Goal: Information Seeking & Learning: Understand process/instructions

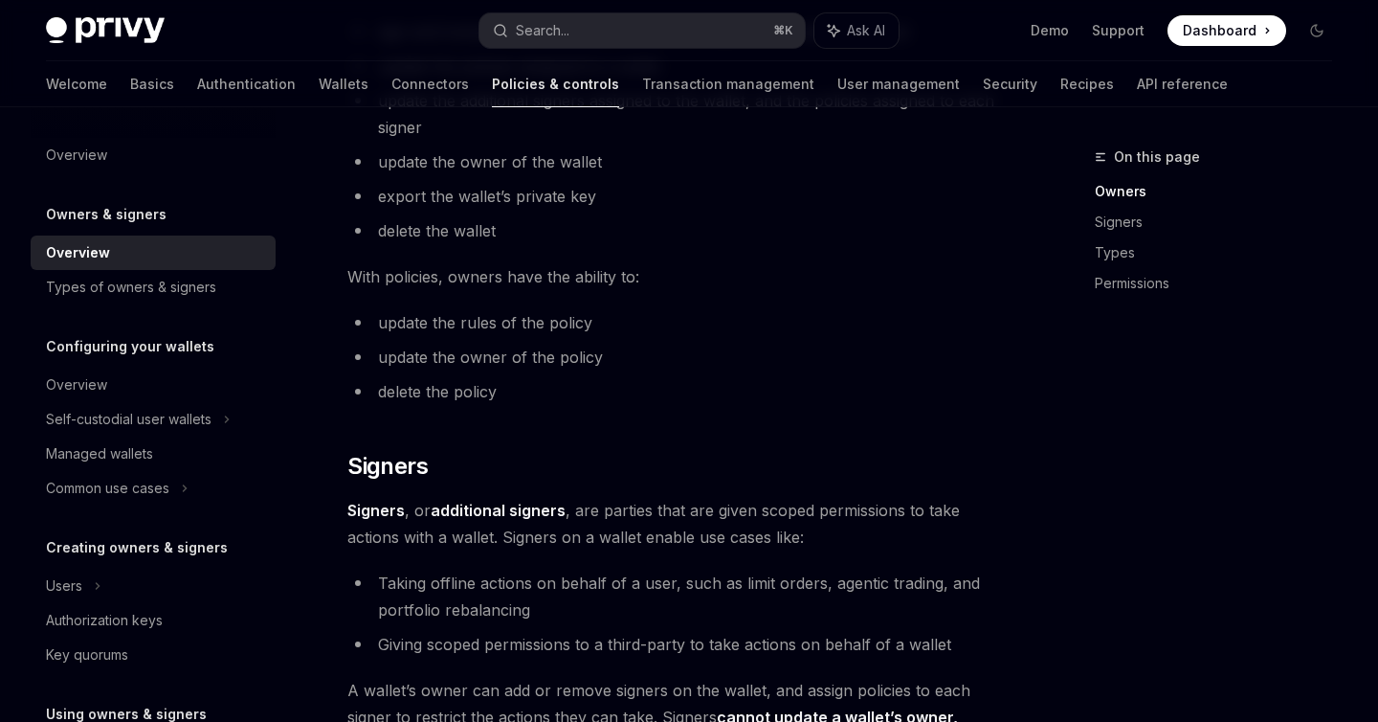
scroll to position [900, 0]
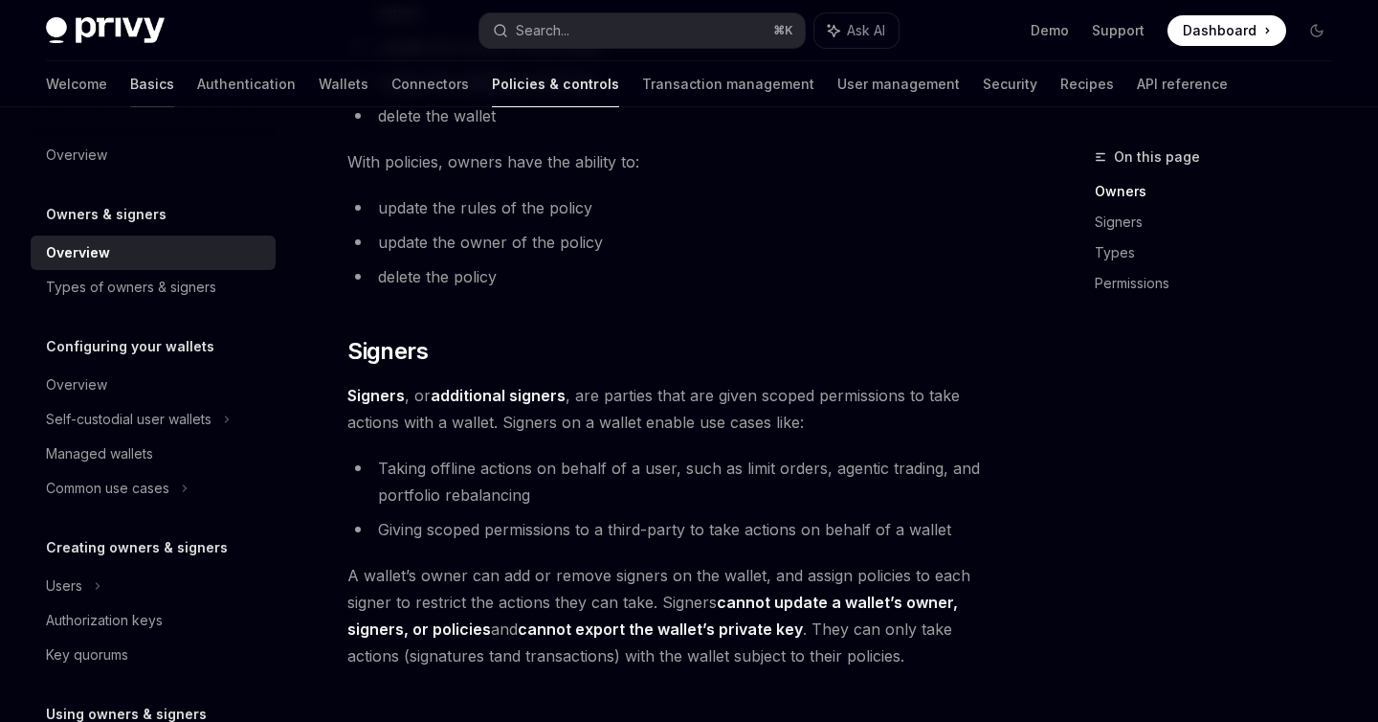
click at [130, 94] on link "Basics" at bounding box center [152, 84] width 44 height 46
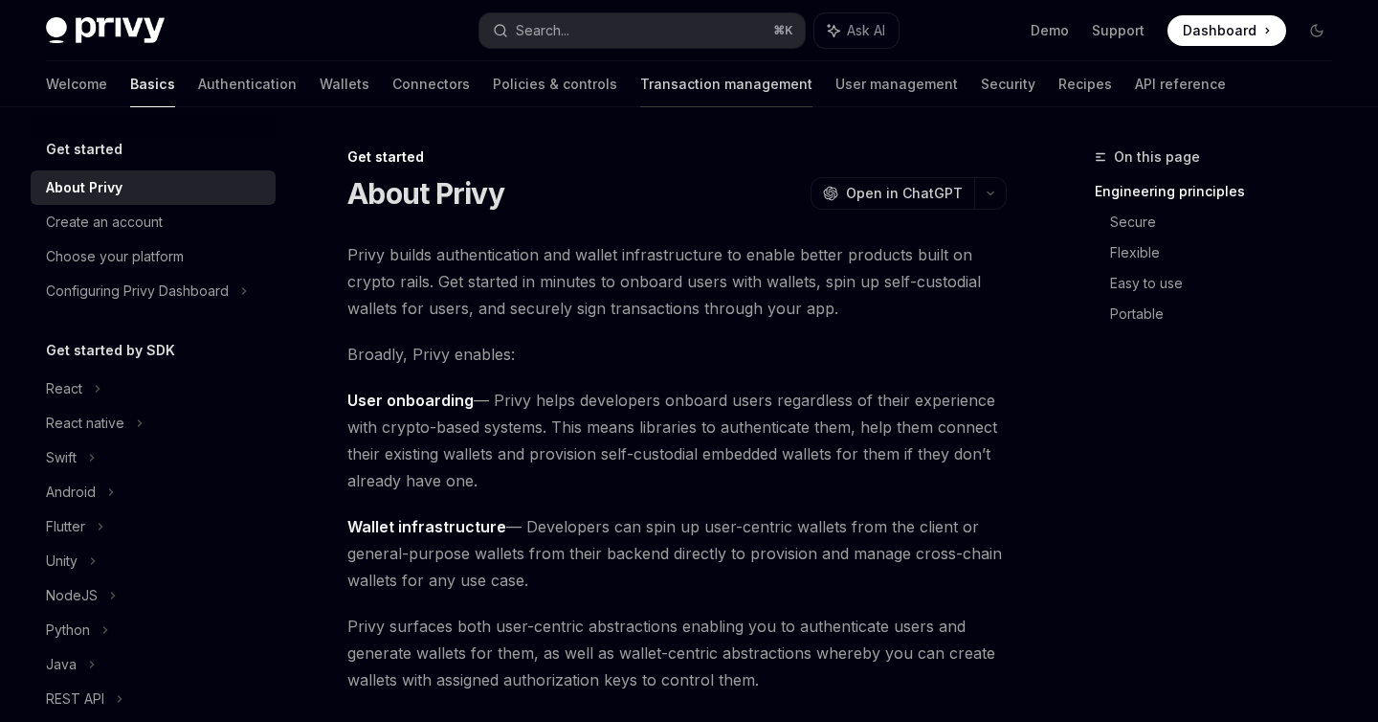
click at [640, 100] on link "Transaction management" at bounding box center [726, 84] width 172 height 46
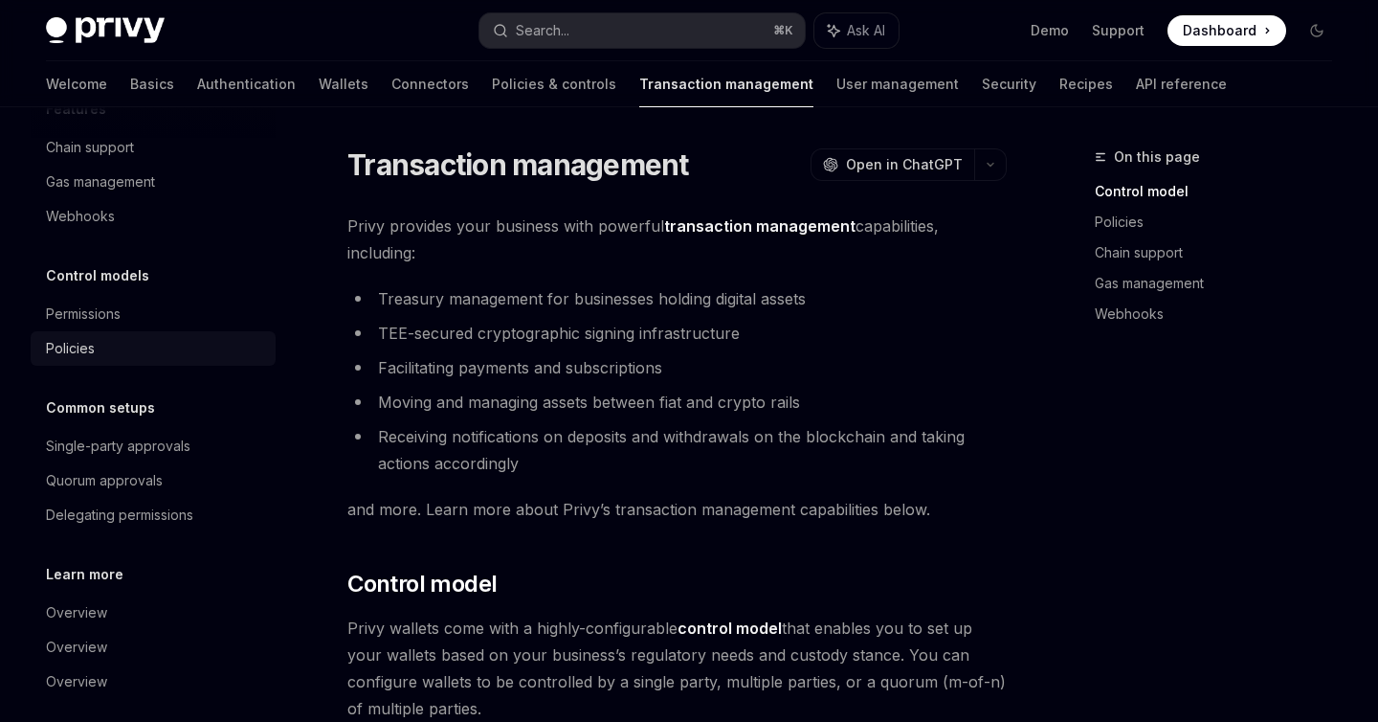
scroll to position [121, 0]
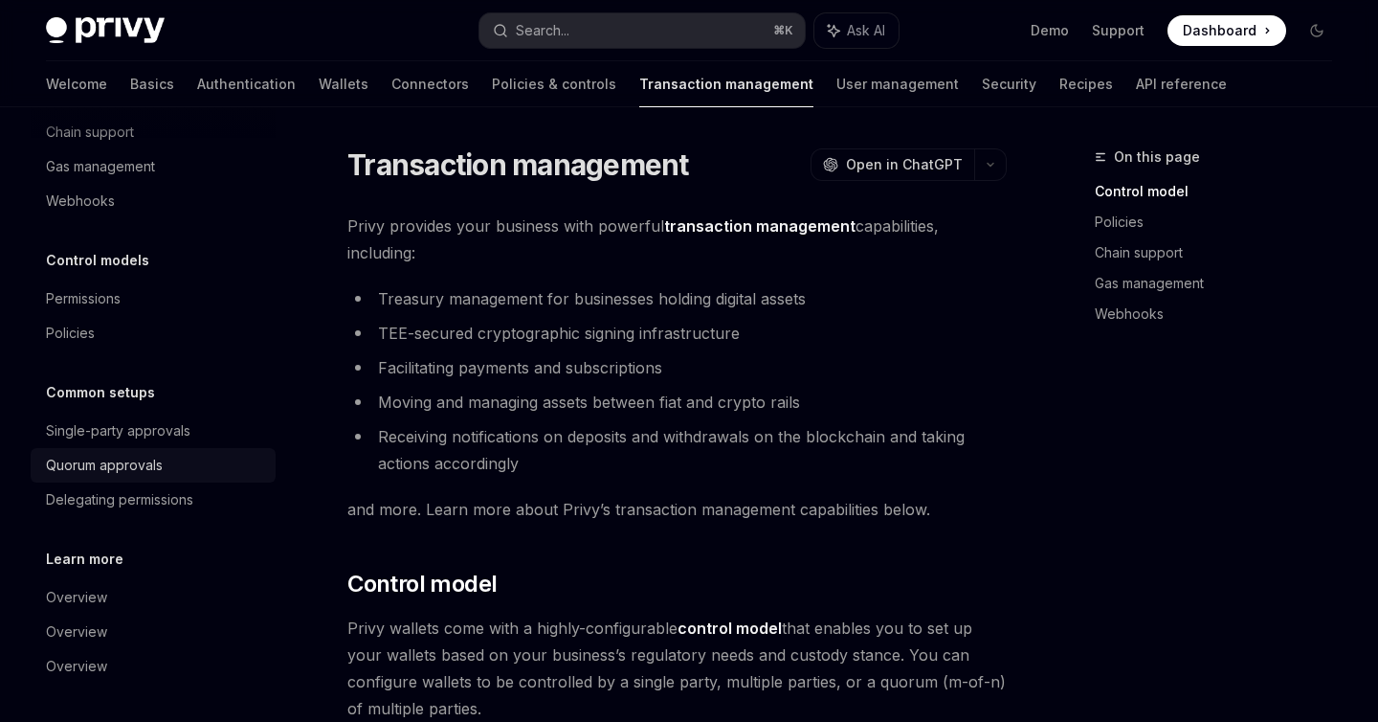
click at [147, 461] on div "Quorum approvals" at bounding box center [104, 465] width 117 height 23
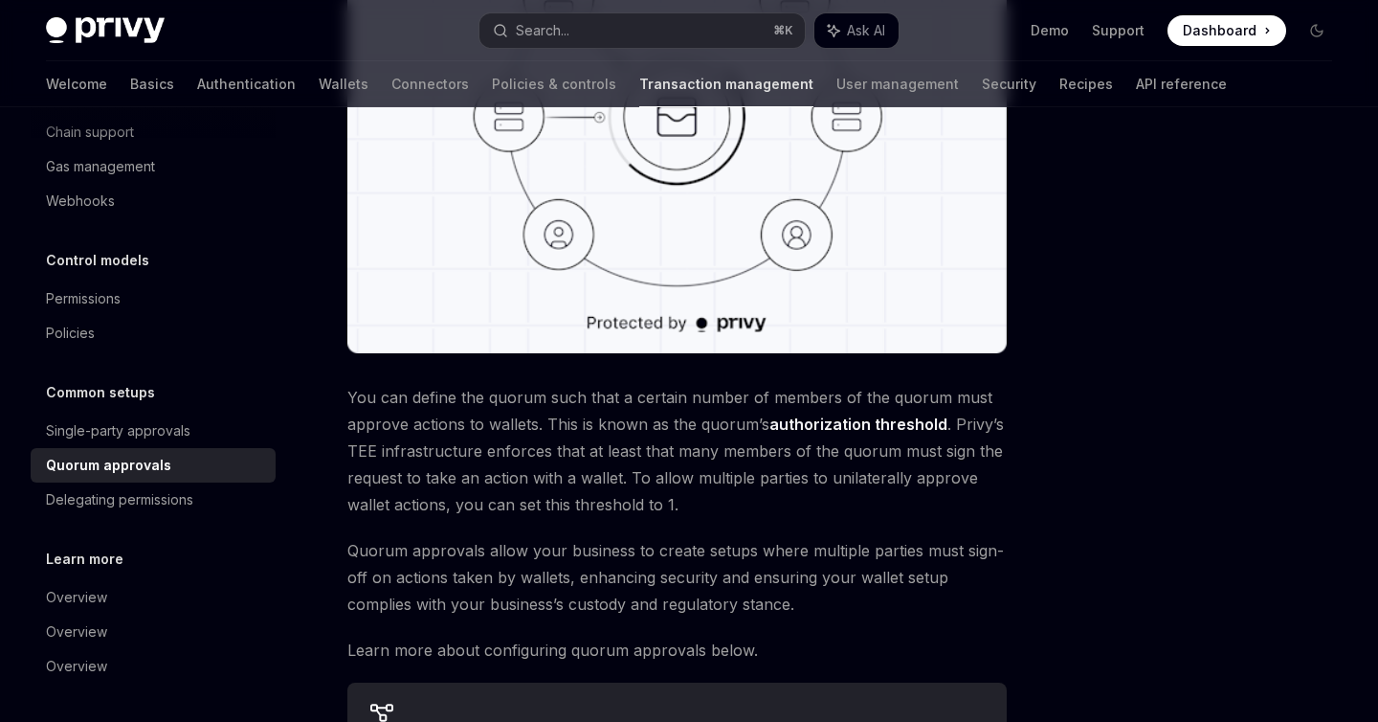
scroll to position [692, 0]
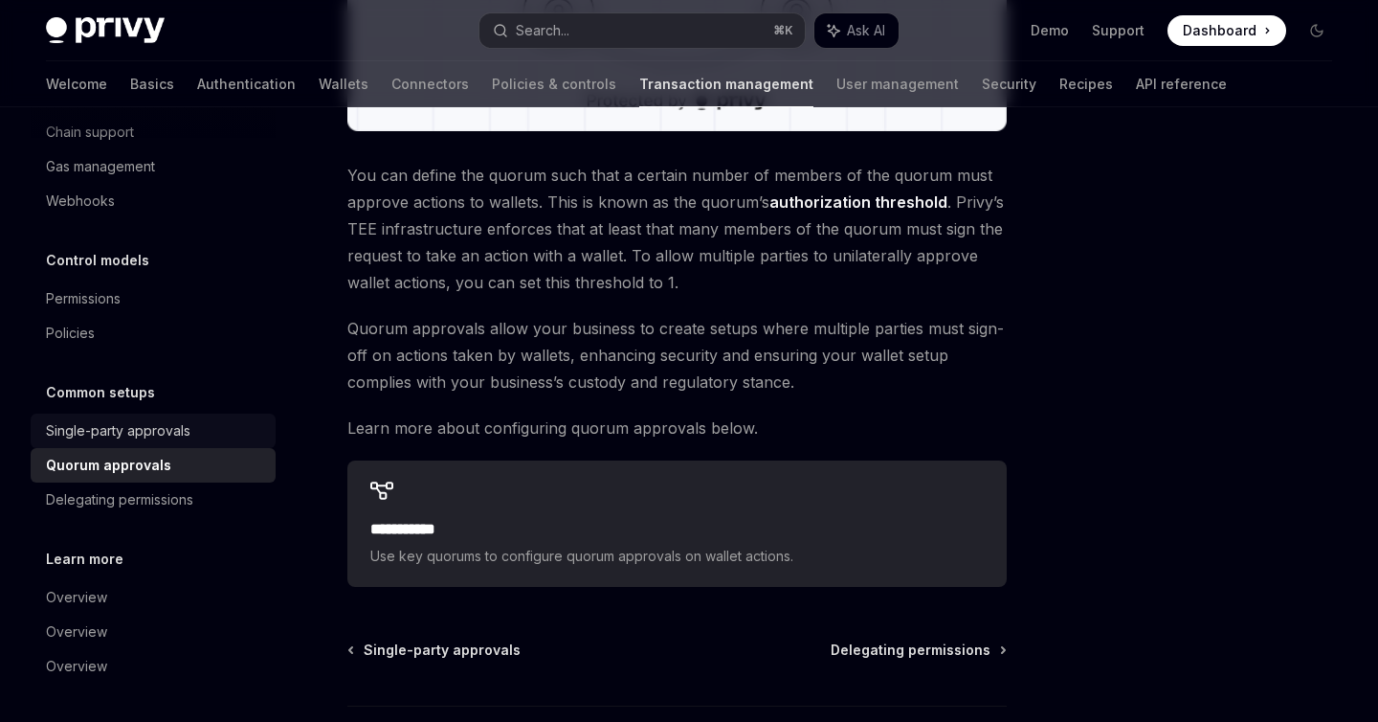
click at [163, 417] on link "Single-party approvals" at bounding box center [153, 430] width 245 height 34
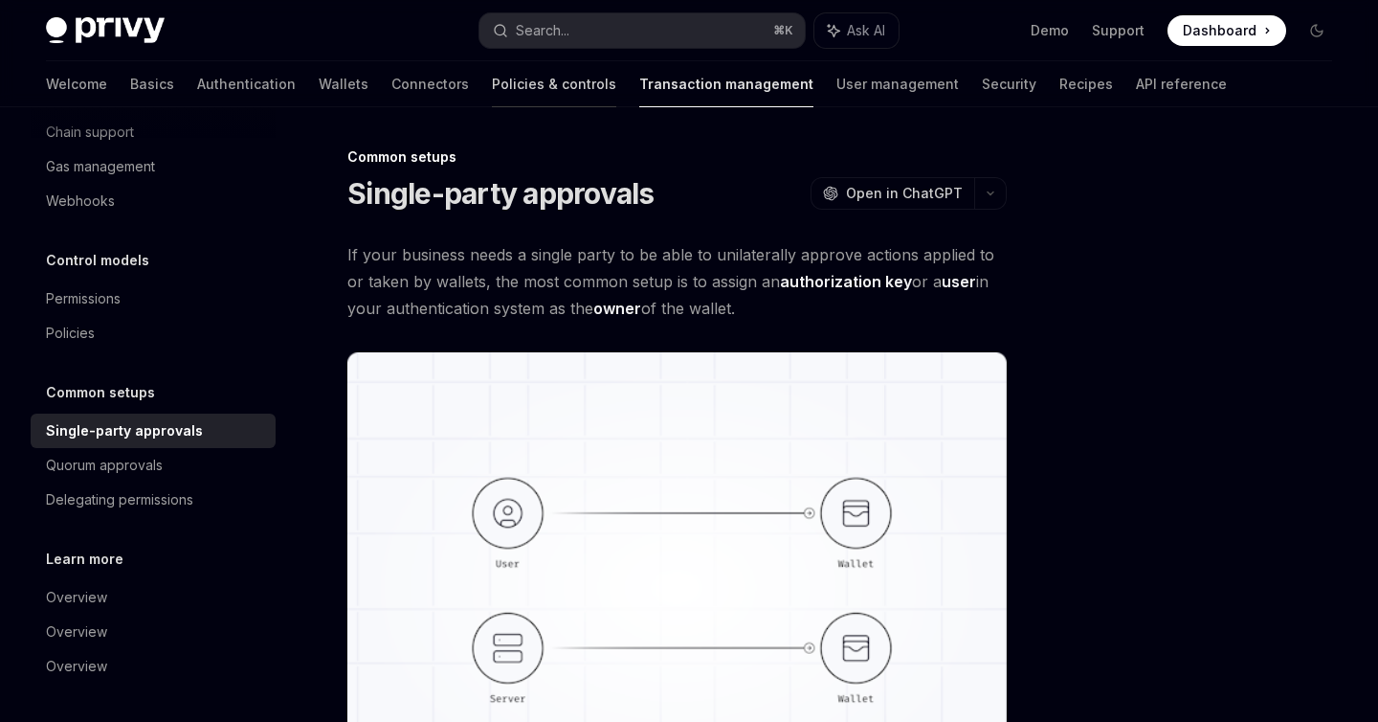
click at [492, 99] on link "Policies & controls" at bounding box center [554, 84] width 124 height 46
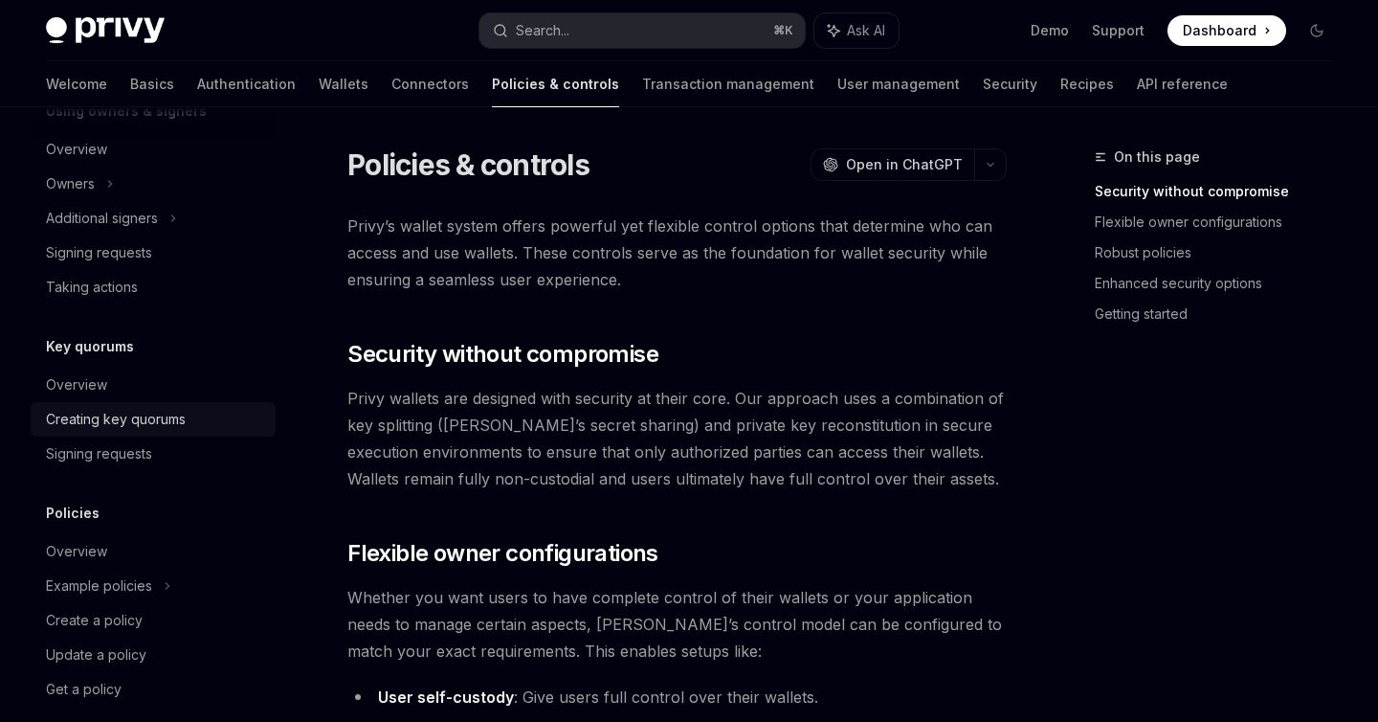
scroll to position [626, 0]
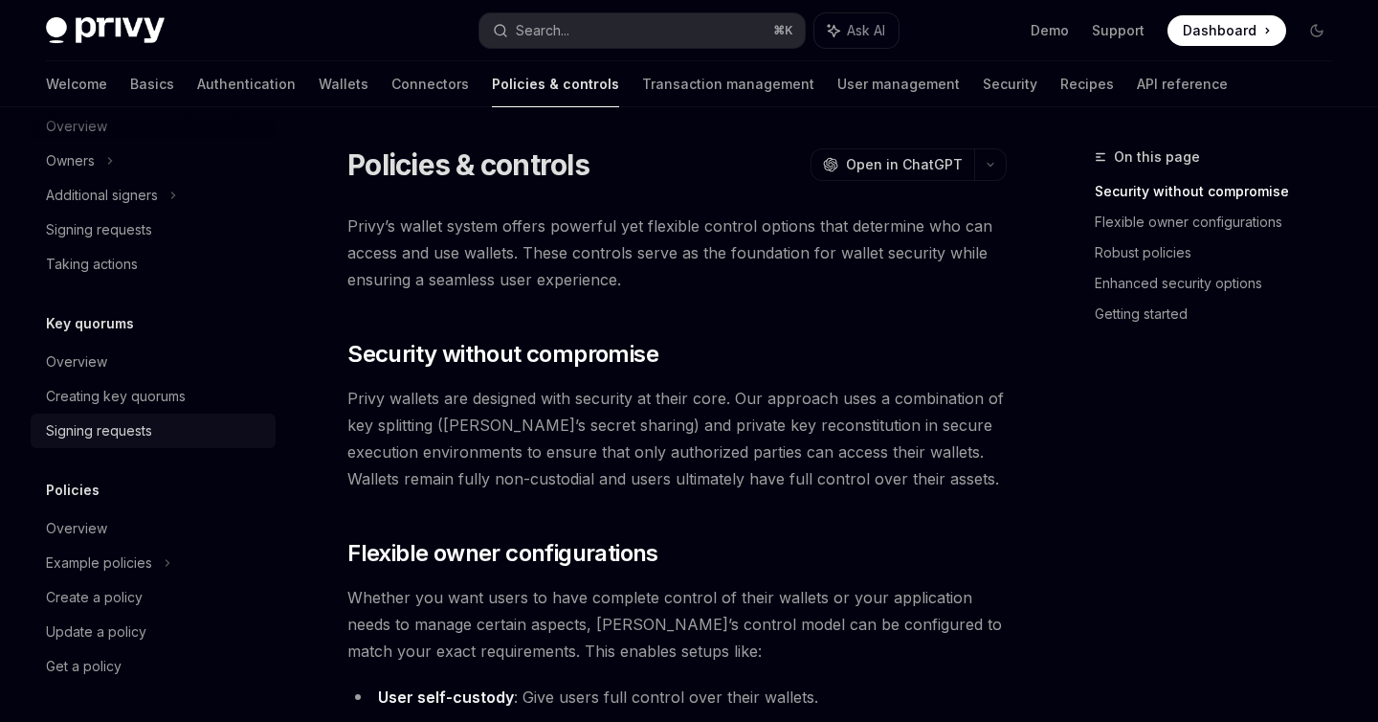
click at [110, 432] on div "Signing requests" at bounding box center [99, 430] width 106 height 23
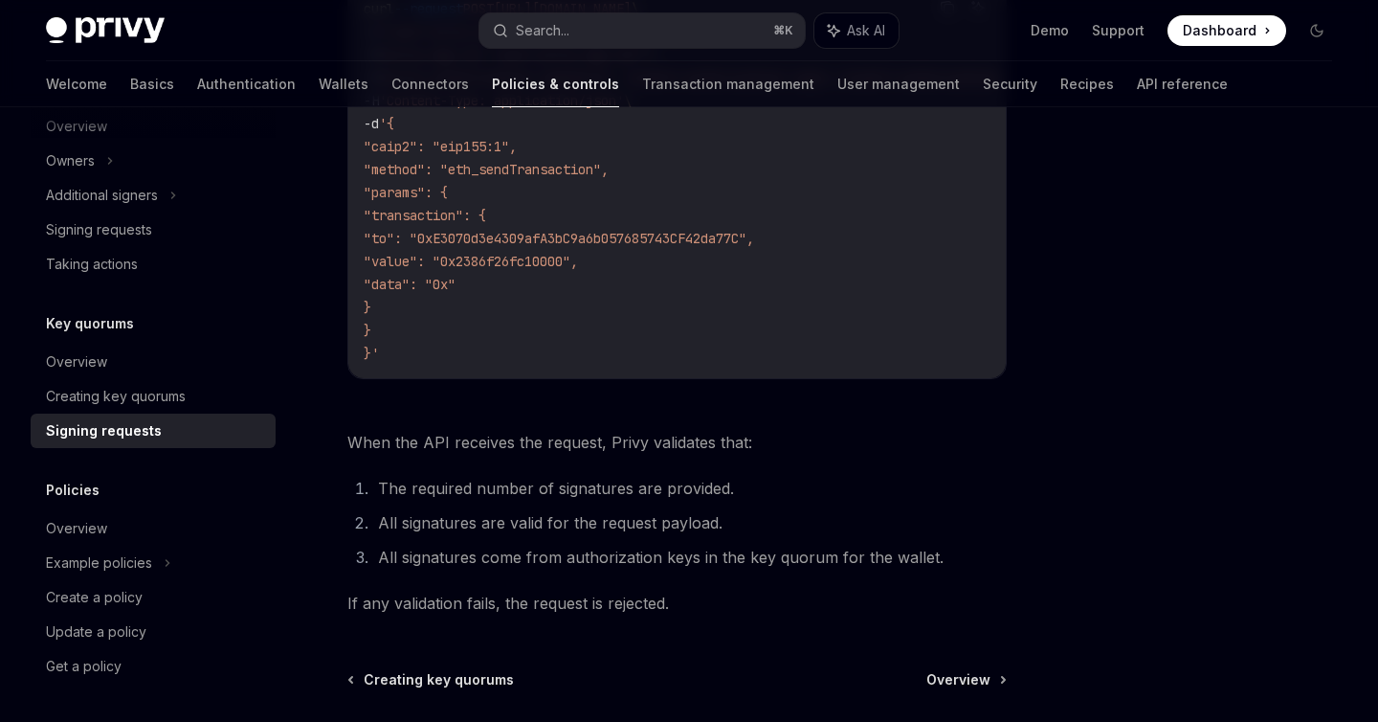
scroll to position [836, 0]
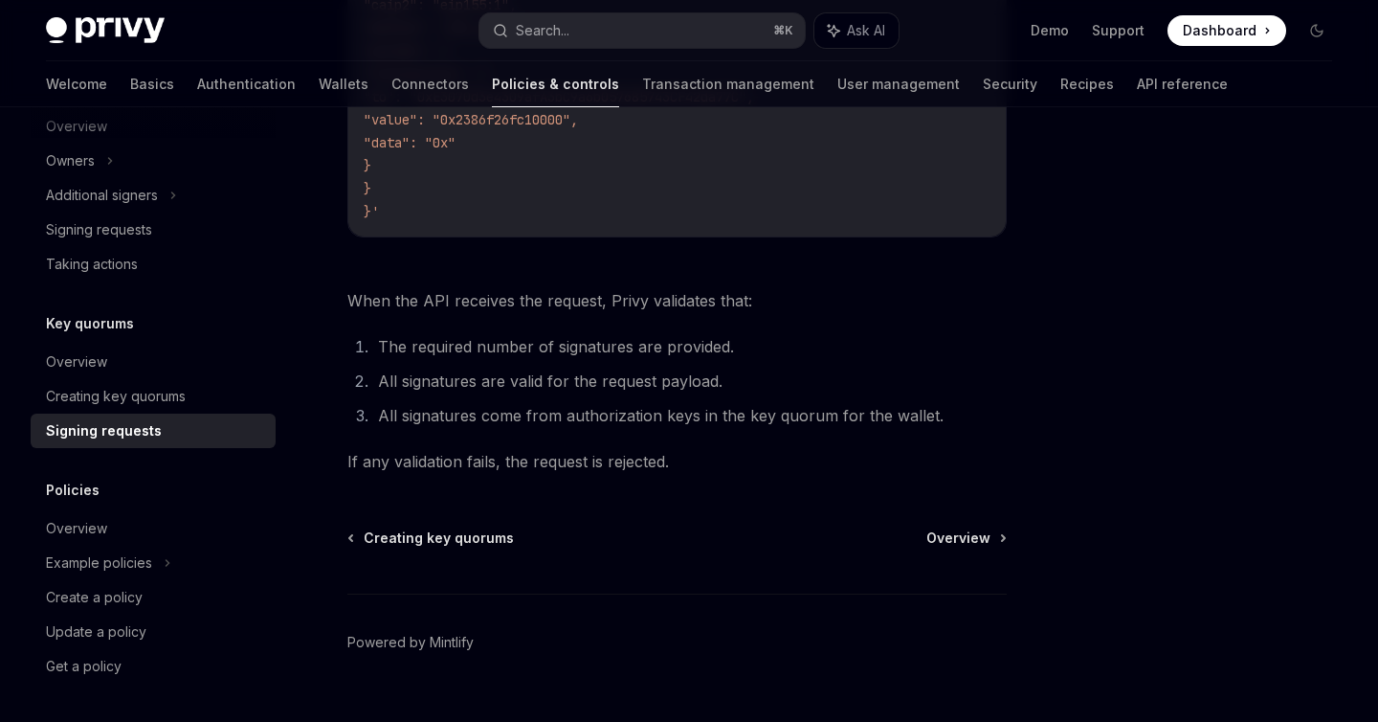
click at [635, 429] on li "All signatures come from authorization keys in the key quorum for the wallet." at bounding box center [689, 415] width 634 height 27
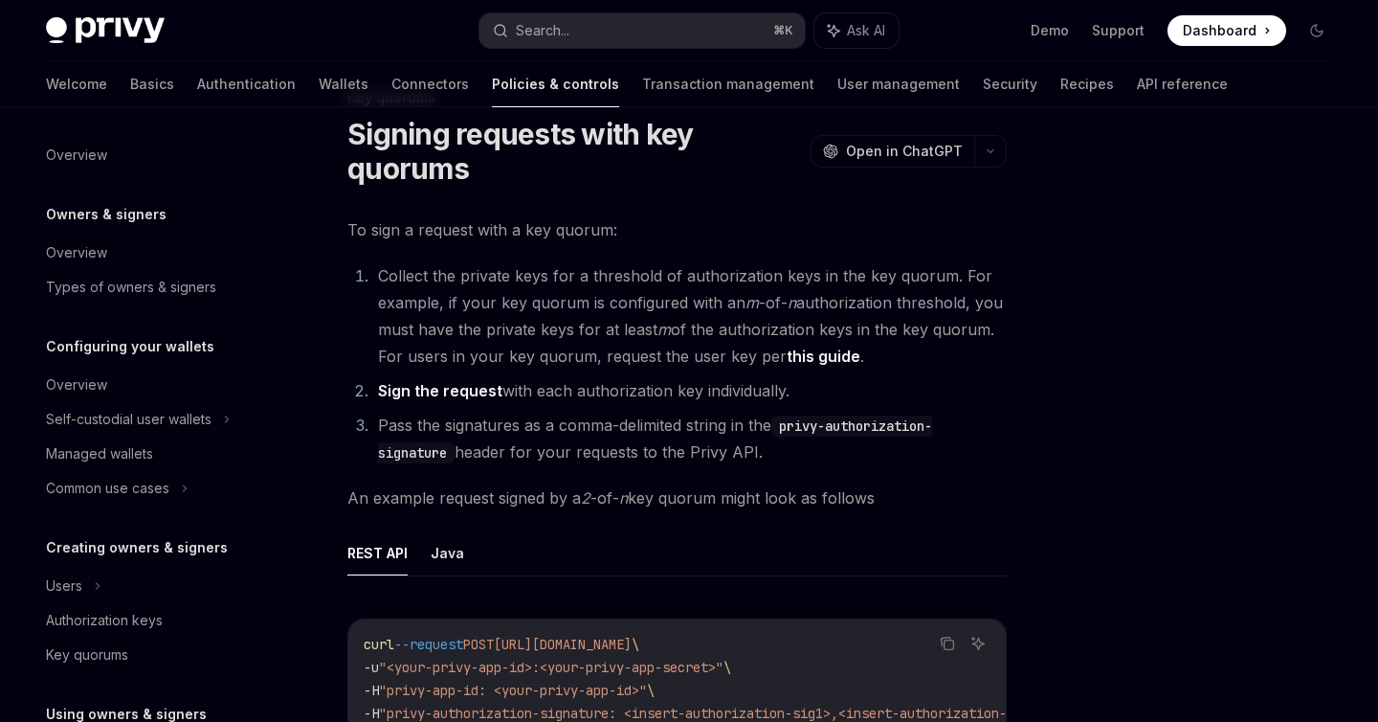
scroll to position [0, 0]
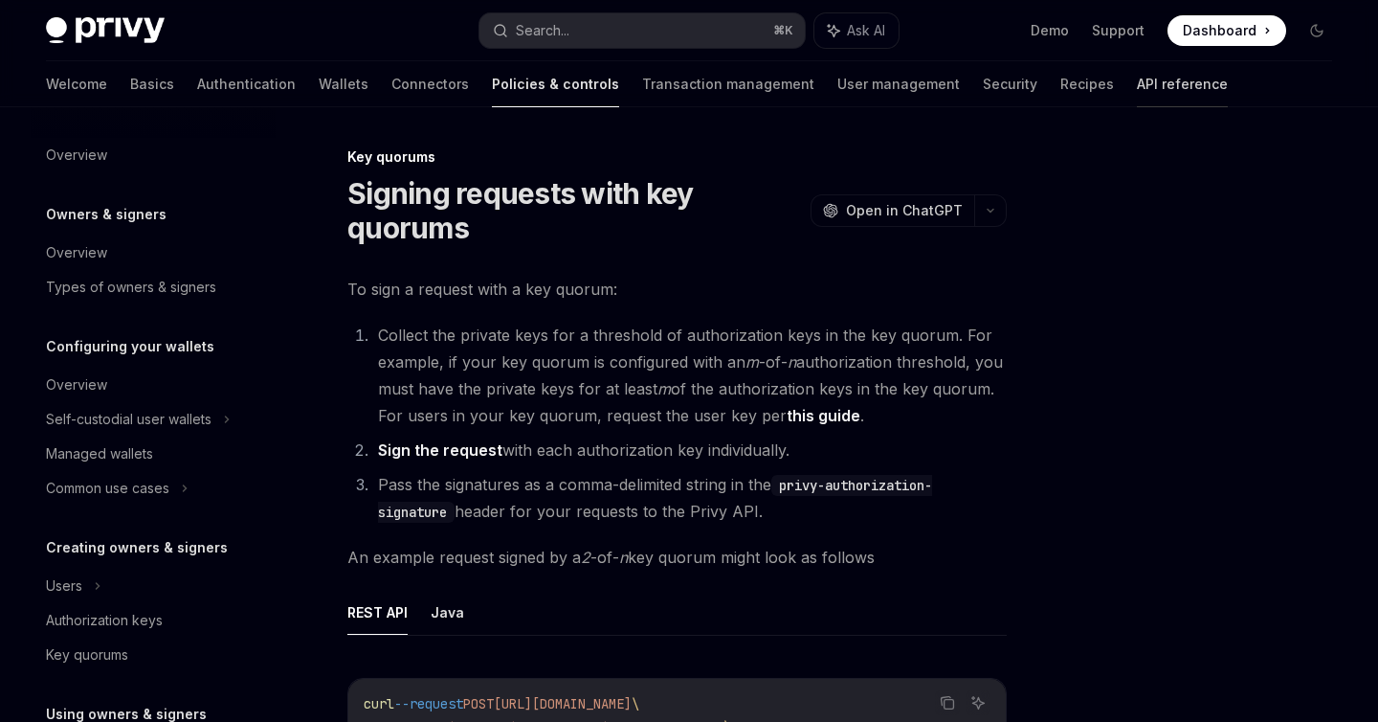
click at [1137, 79] on link "API reference" at bounding box center [1182, 84] width 91 height 46
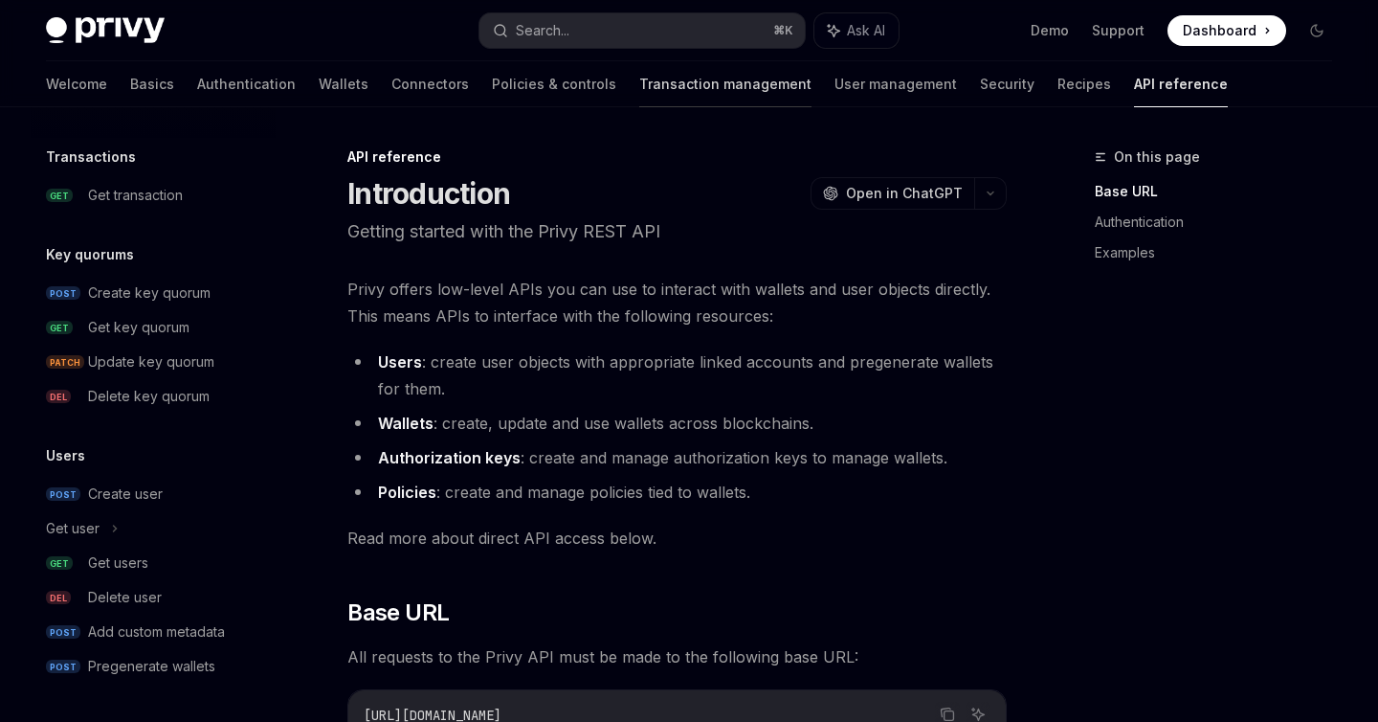
click at [639, 77] on link "Transaction management" at bounding box center [725, 84] width 172 height 46
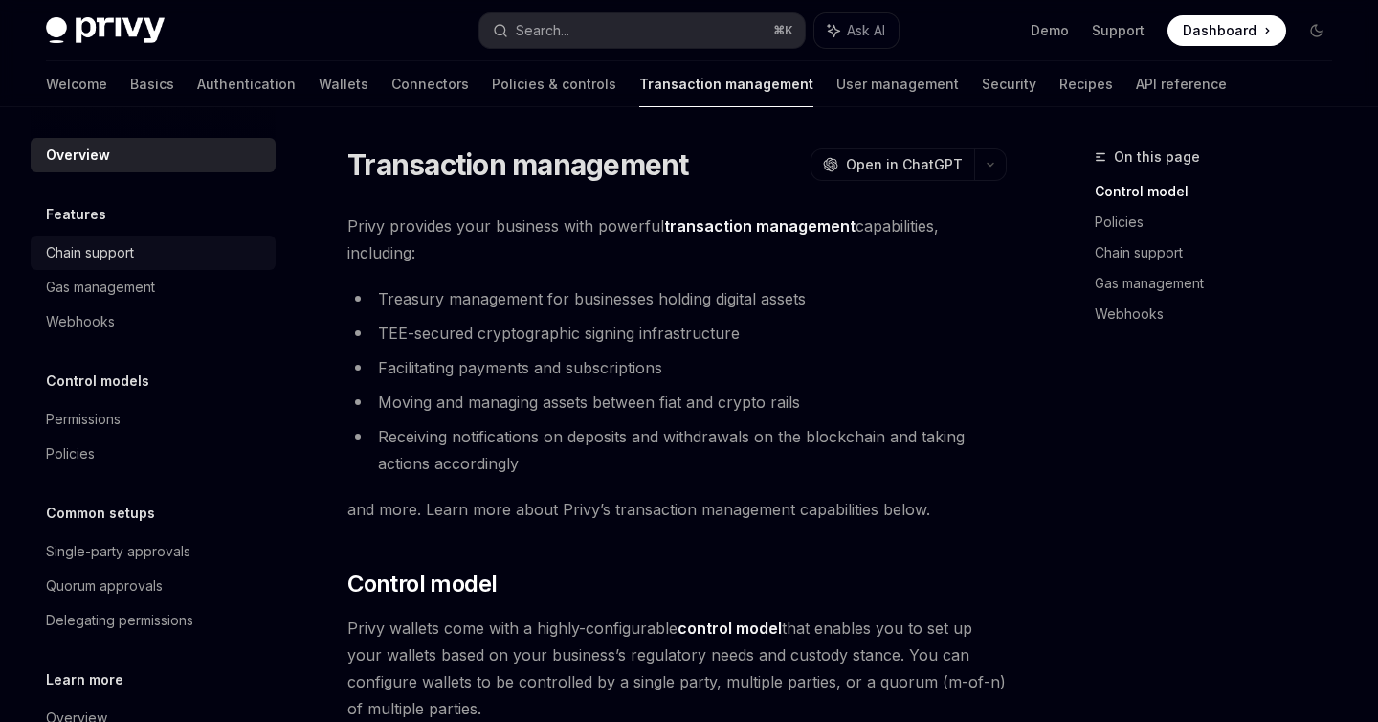
click at [196, 262] on div "Chain support" at bounding box center [155, 252] width 218 height 23
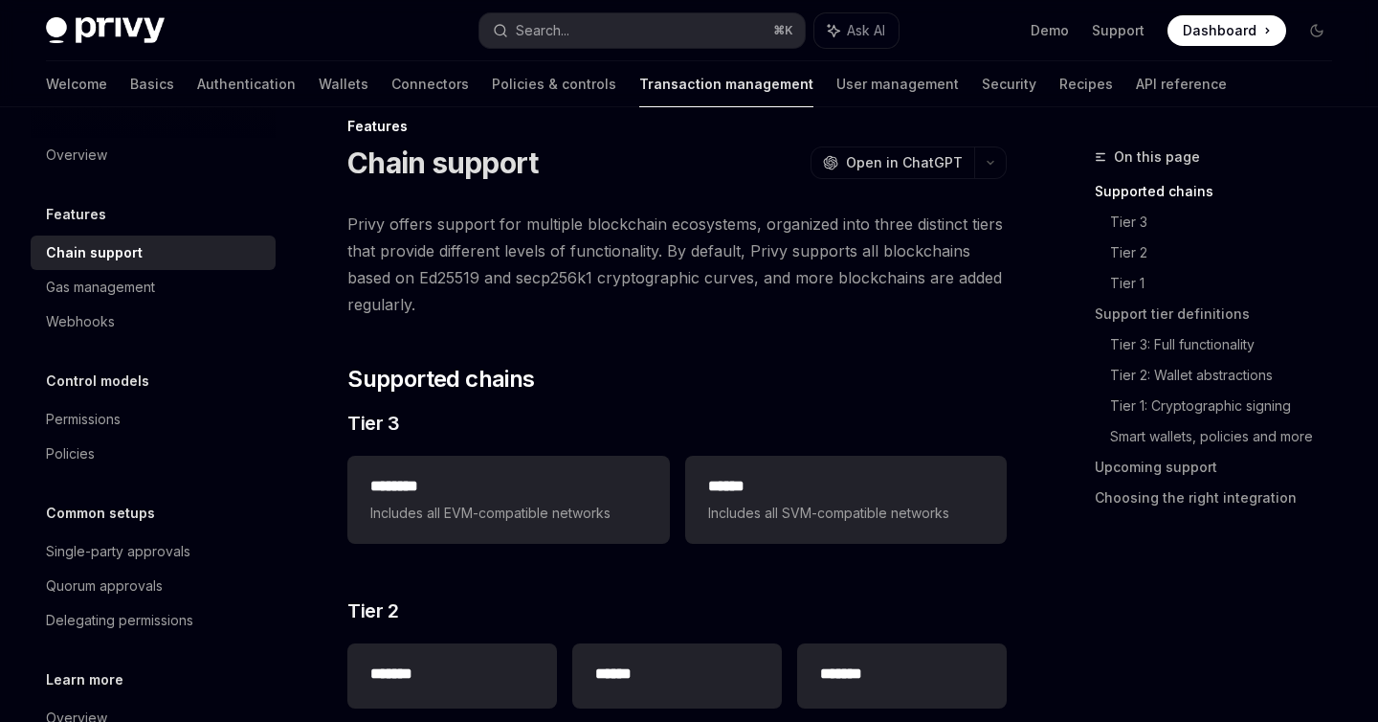
scroll to position [45, 0]
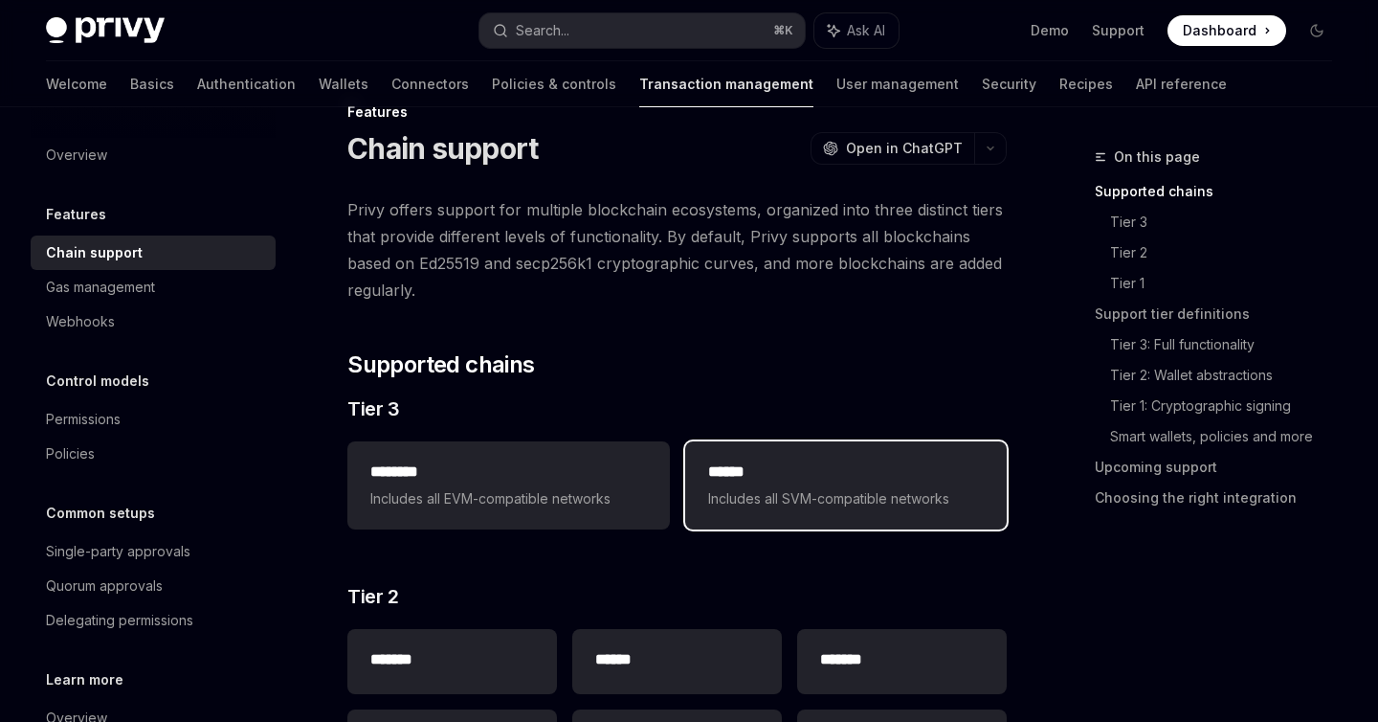
click at [823, 509] on span "Includes all SVM-compatible networks" at bounding box center [846, 498] width 276 height 23
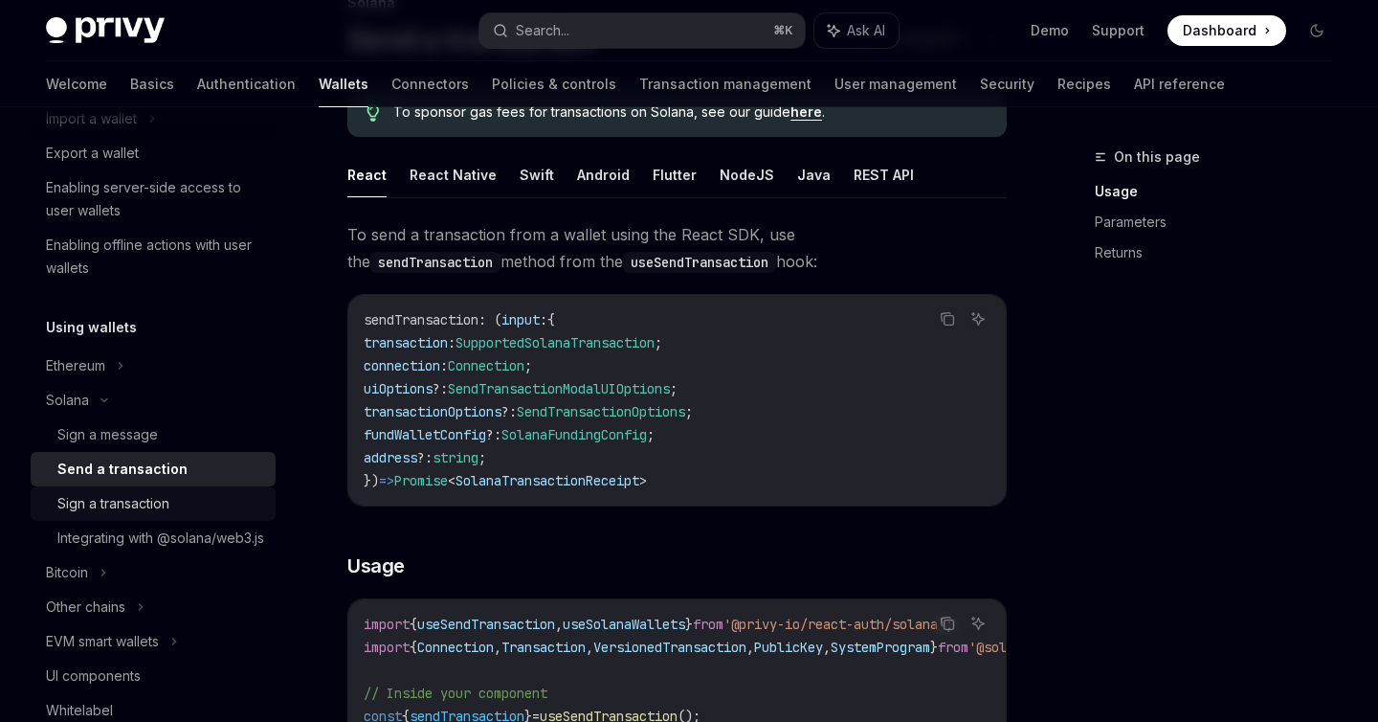
scroll to position [251, 0]
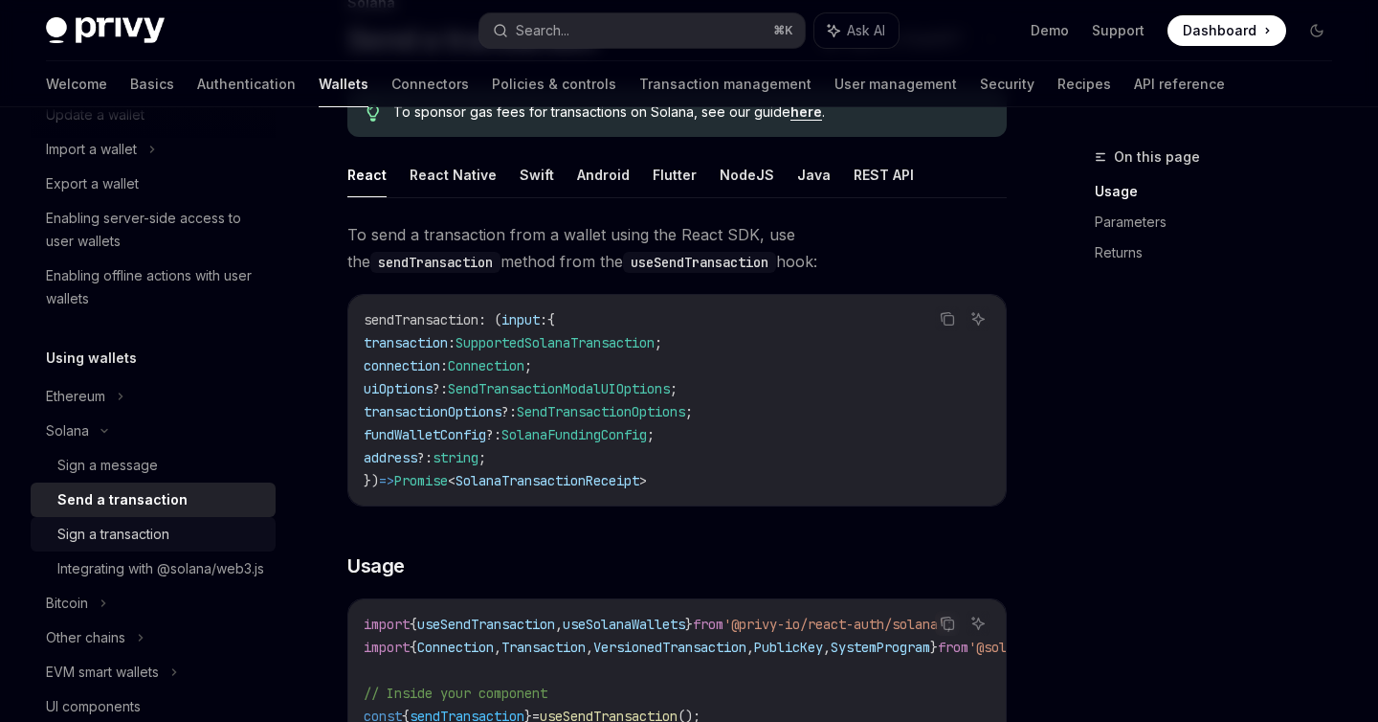
click at [200, 534] on div "Sign a transaction" at bounding box center [160, 533] width 207 height 23
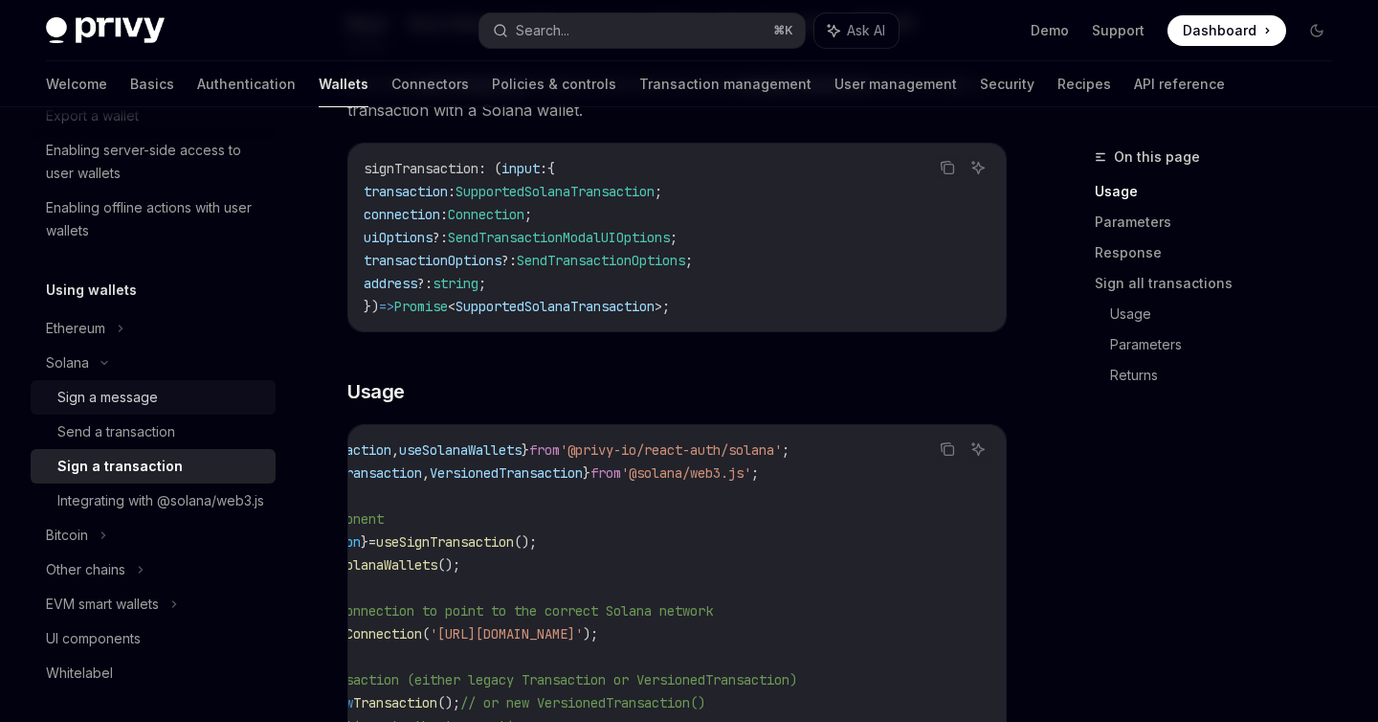
scroll to position [322, 0]
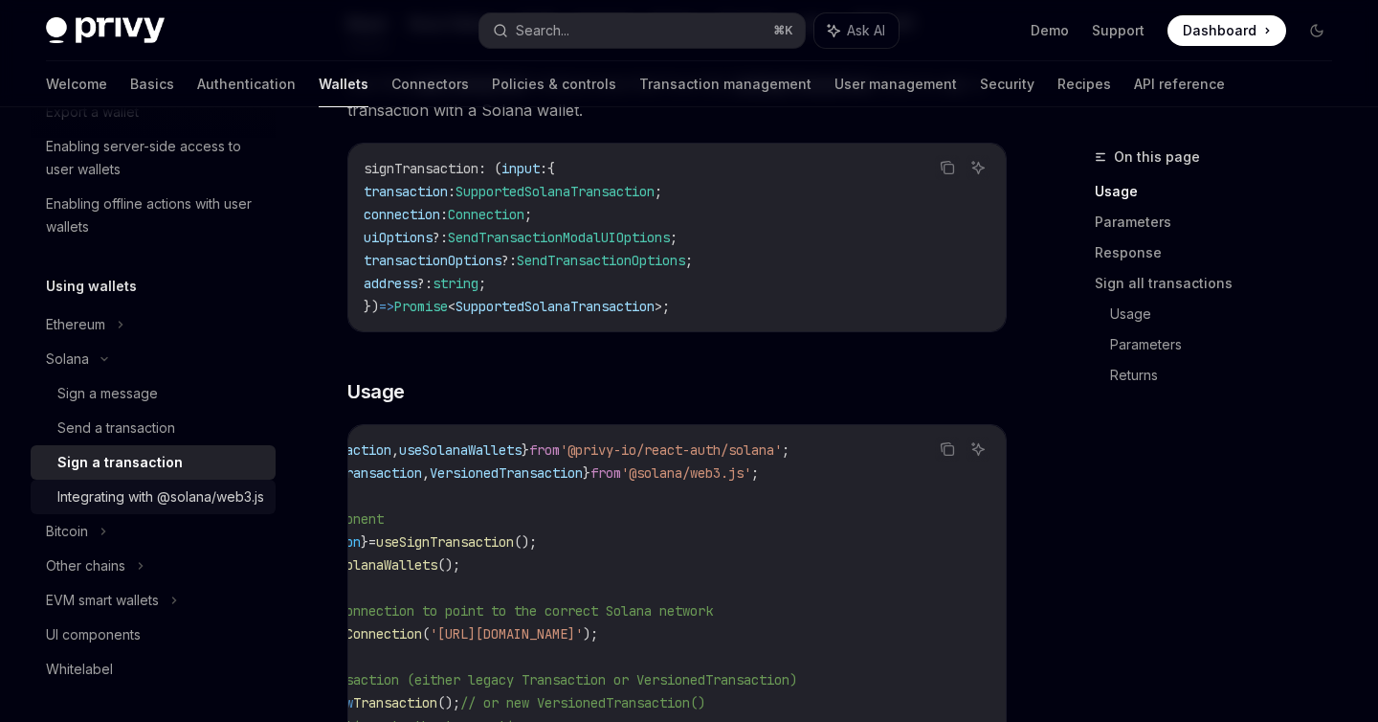
click at [181, 508] on div "Integrating with @solana/web3.js" at bounding box center [160, 496] width 207 height 23
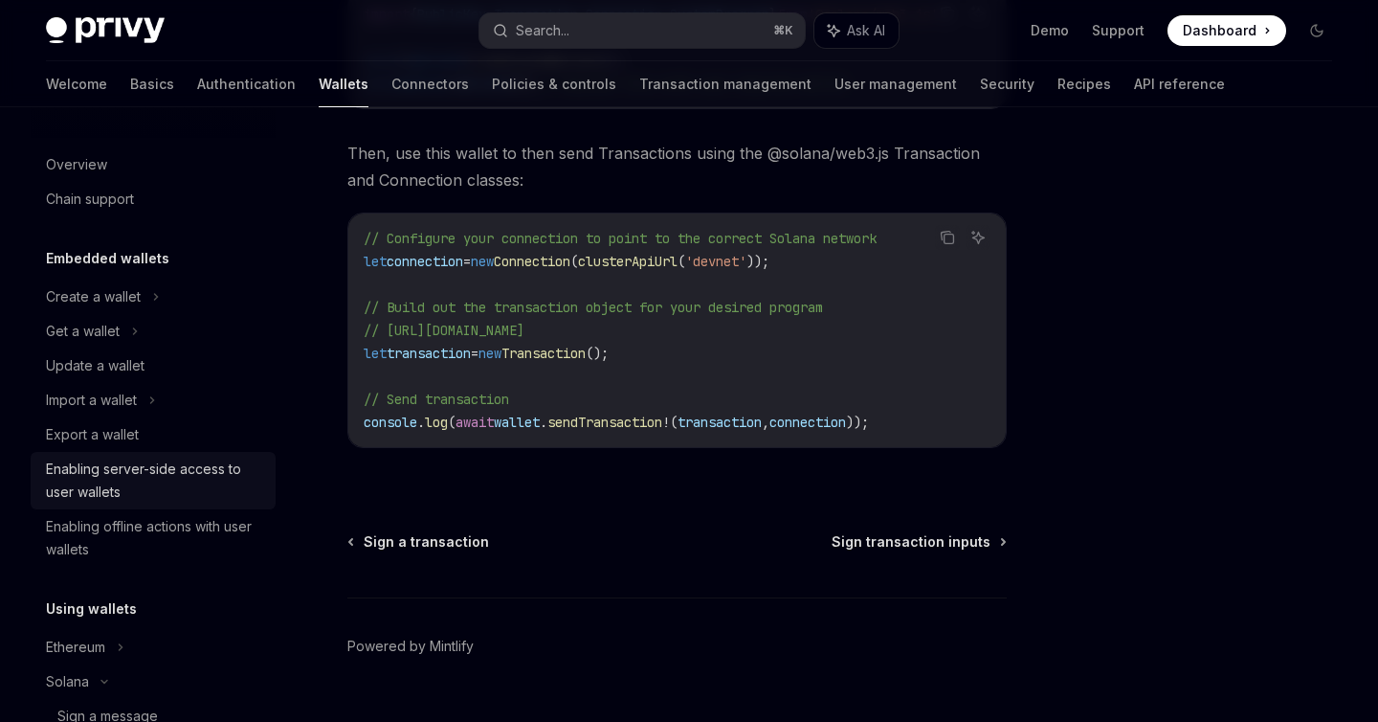
click at [214, 475] on div "Enabling server-side access to user wallets" at bounding box center [155, 480] width 218 height 46
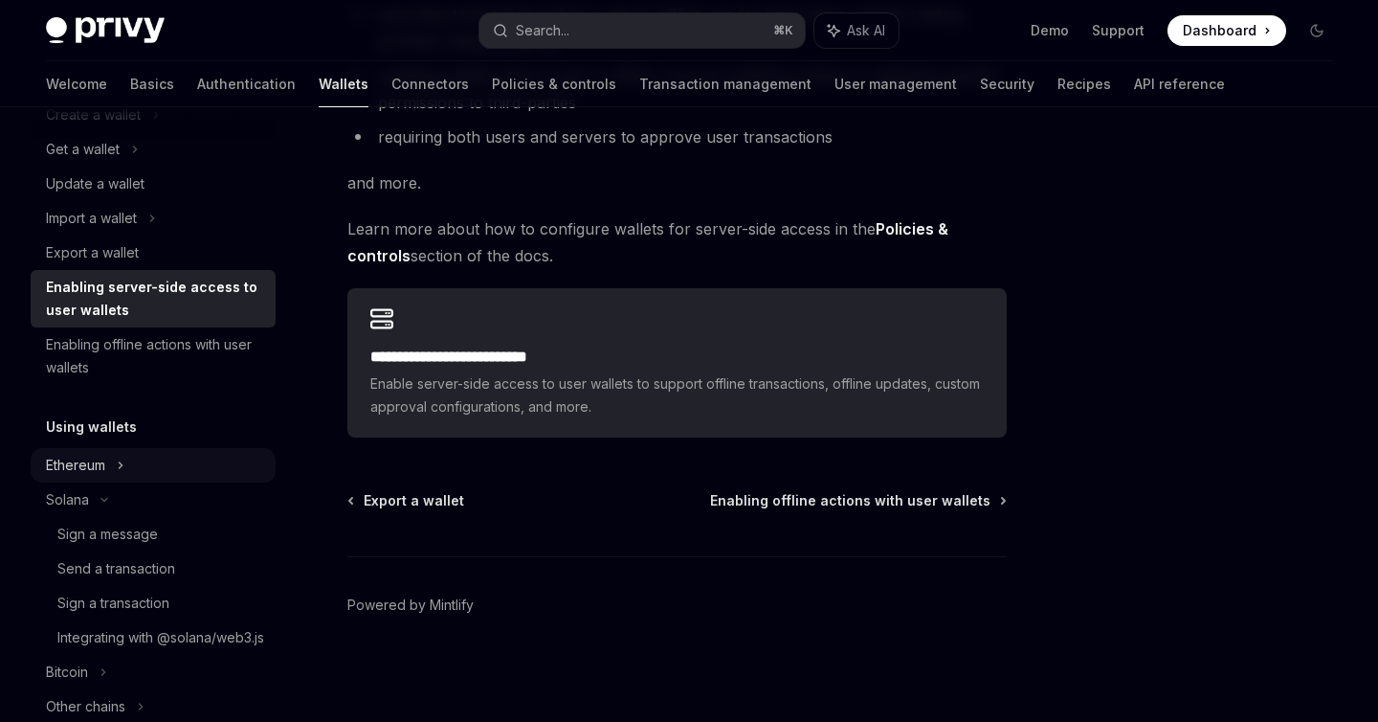
click at [132, 132] on div "Ethereum" at bounding box center [153, 115] width 245 height 34
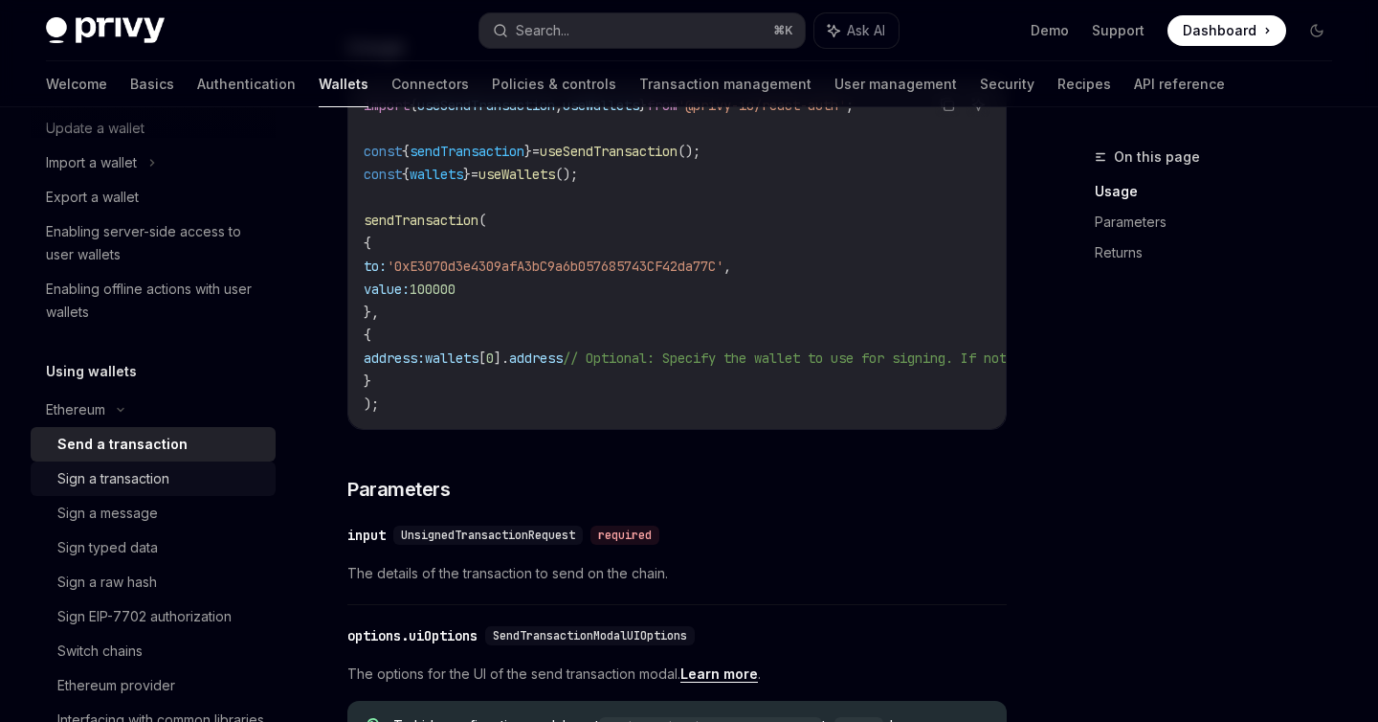
click at [185, 481] on div "Sign a transaction" at bounding box center [160, 478] width 207 height 23
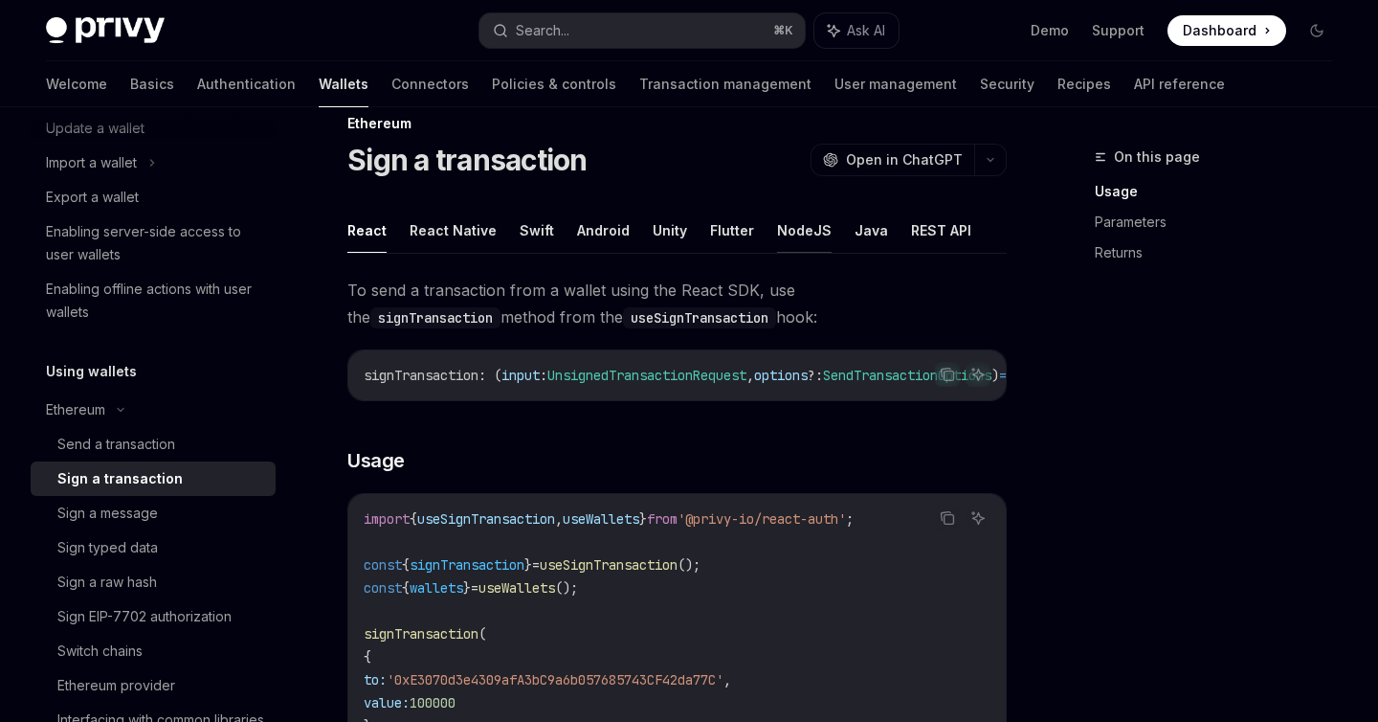
click at [794, 242] on button "NodeJS" at bounding box center [804, 230] width 55 height 45
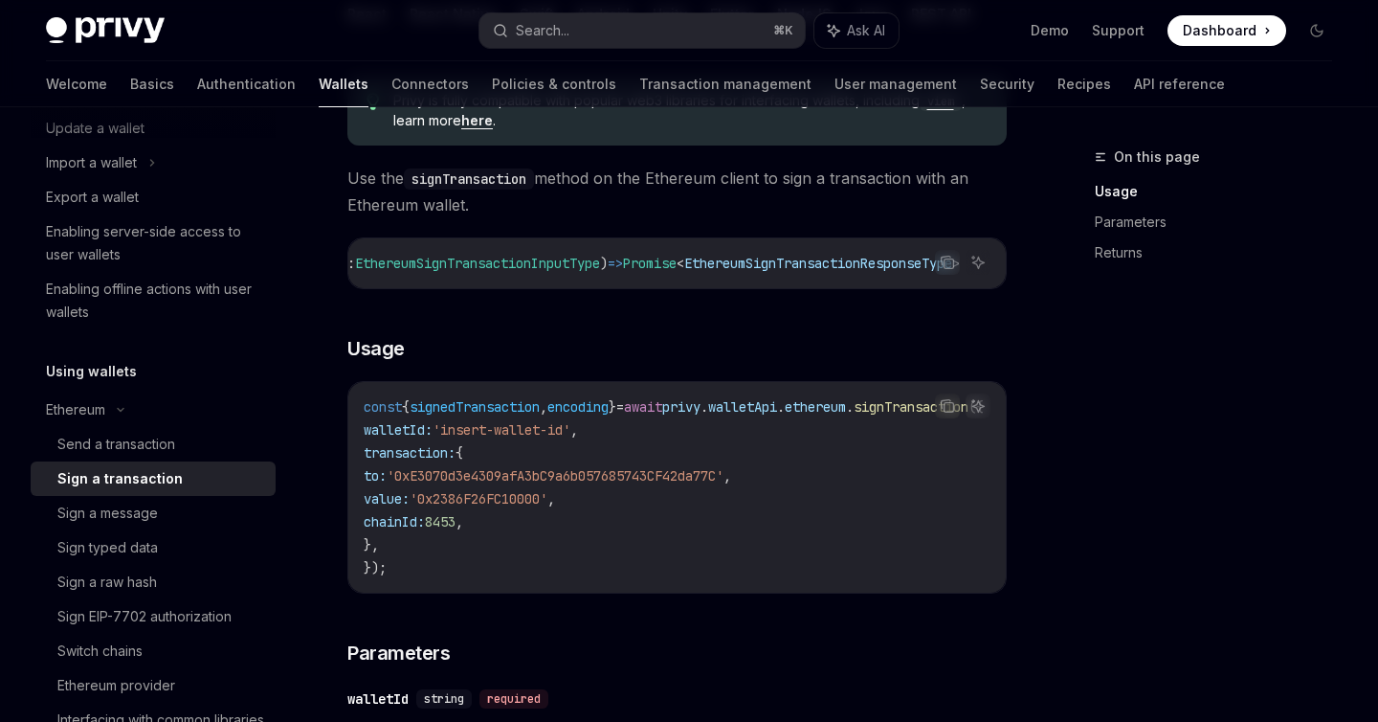
click at [785, 233] on div "Privy is fully compatible with popular web3 libraries for interfacing wallets, …" at bounding box center [676, 618] width 659 height 1117
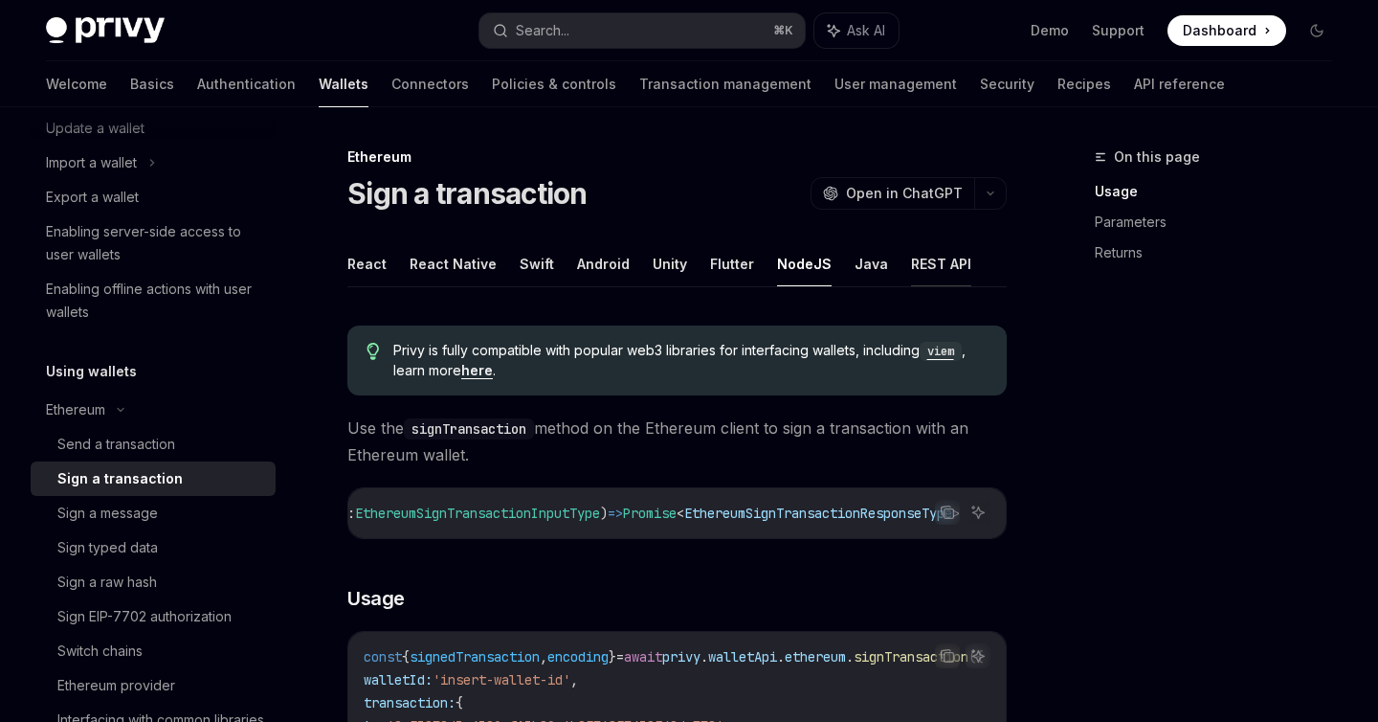
click at [925, 269] on button "REST API" at bounding box center [941, 263] width 60 height 45
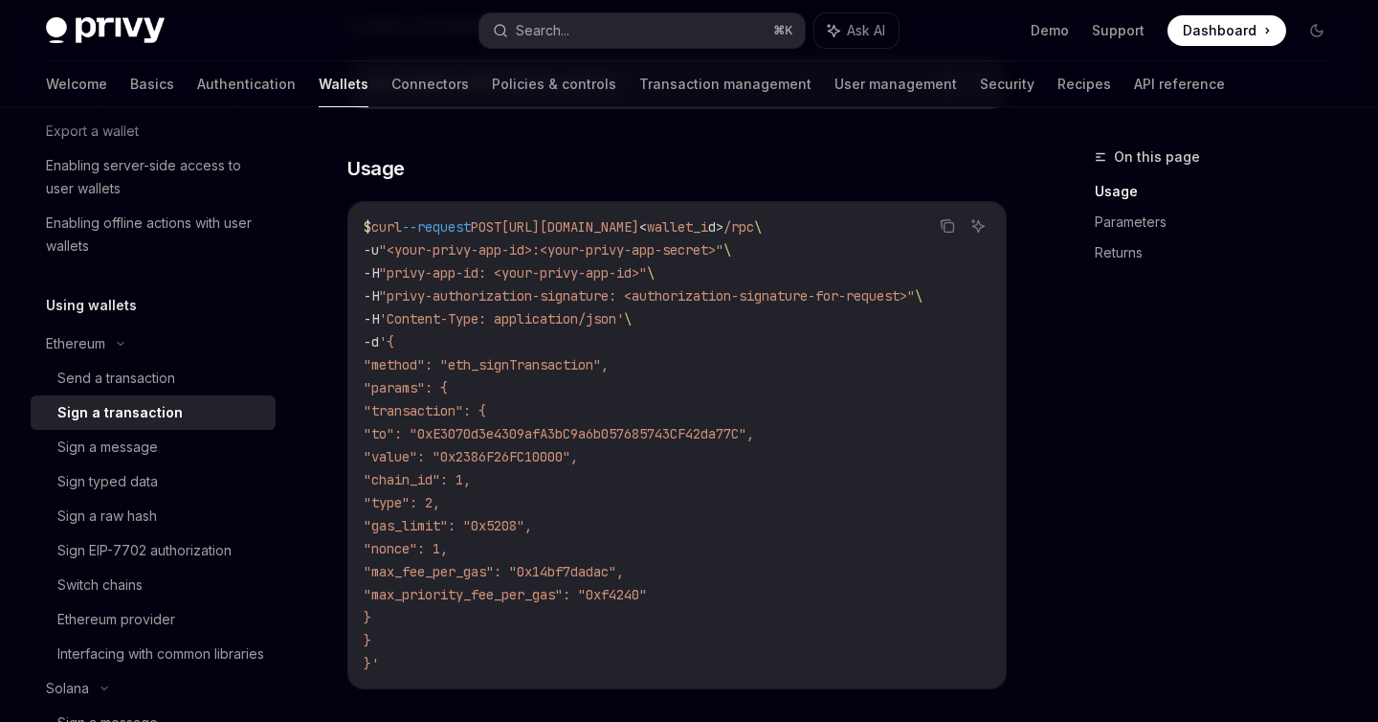
scroll to position [321, 0]
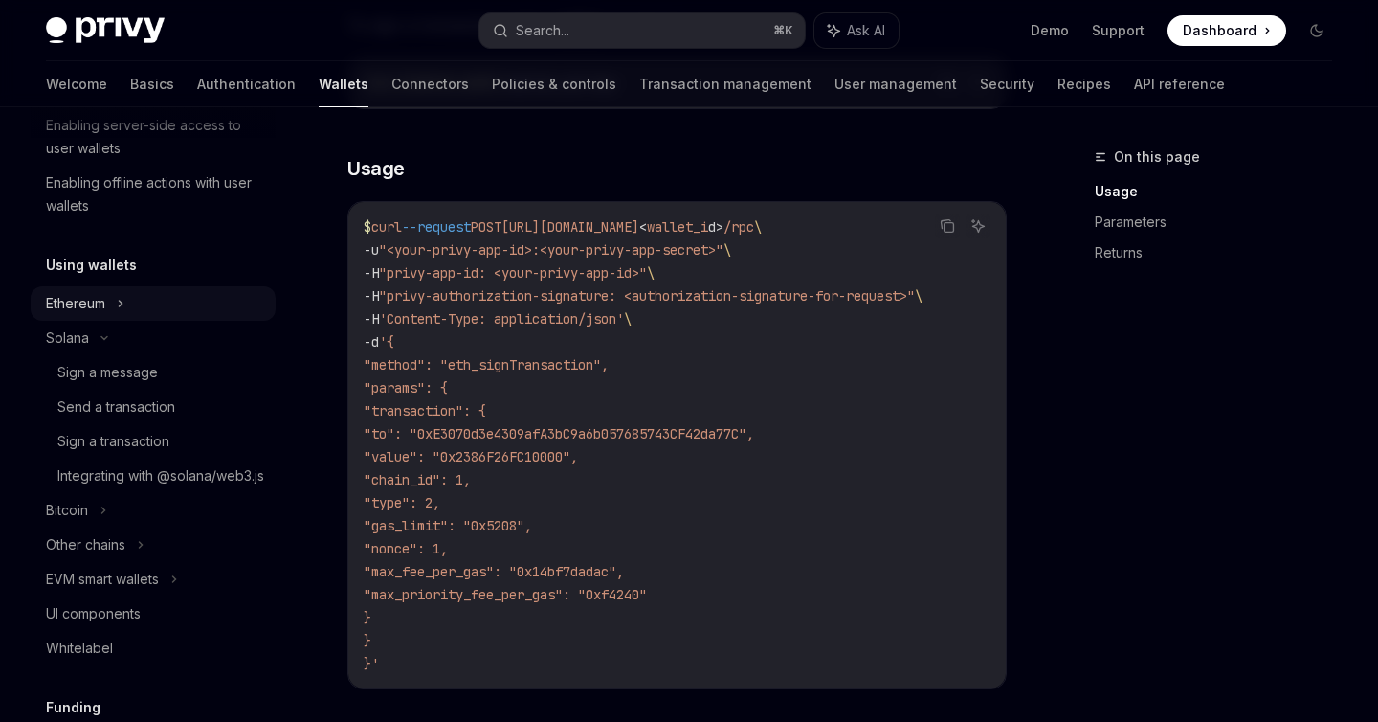
scroll to position [354, 0]
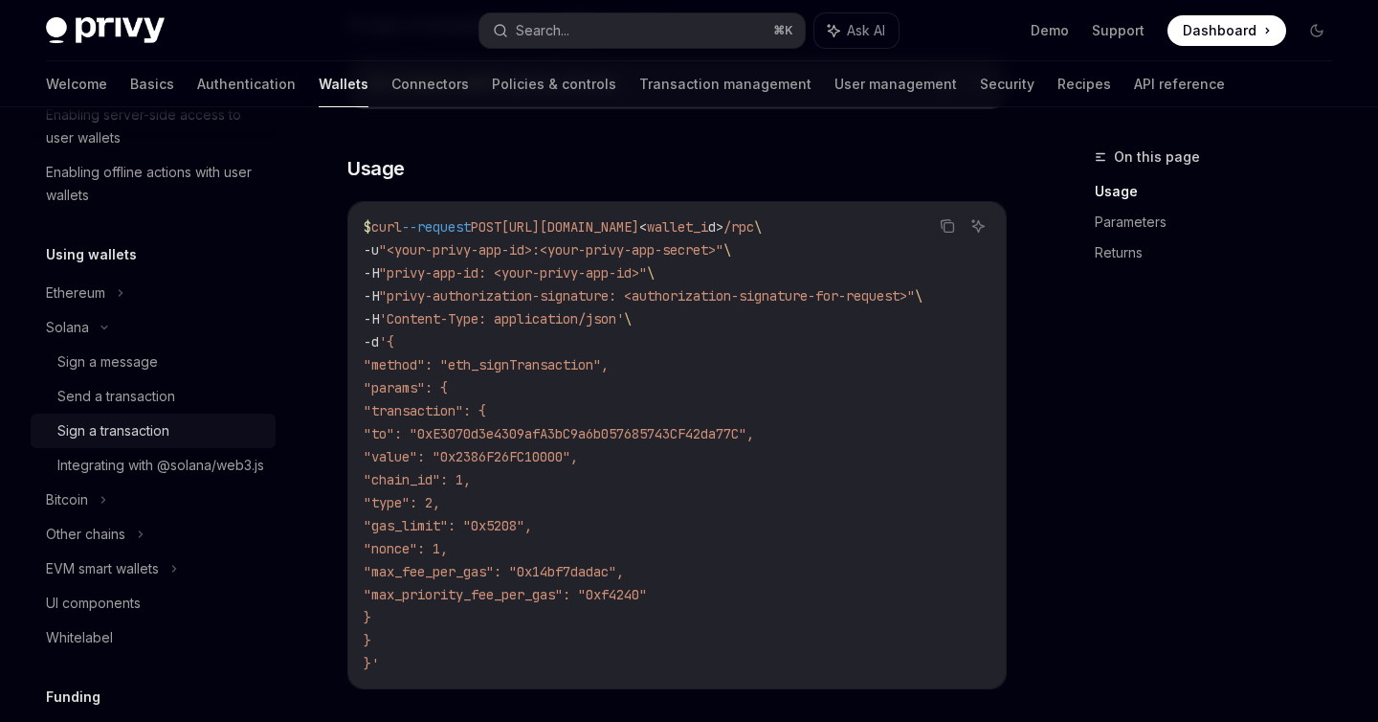
click at [154, 416] on link "Sign a transaction" at bounding box center [153, 430] width 245 height 34
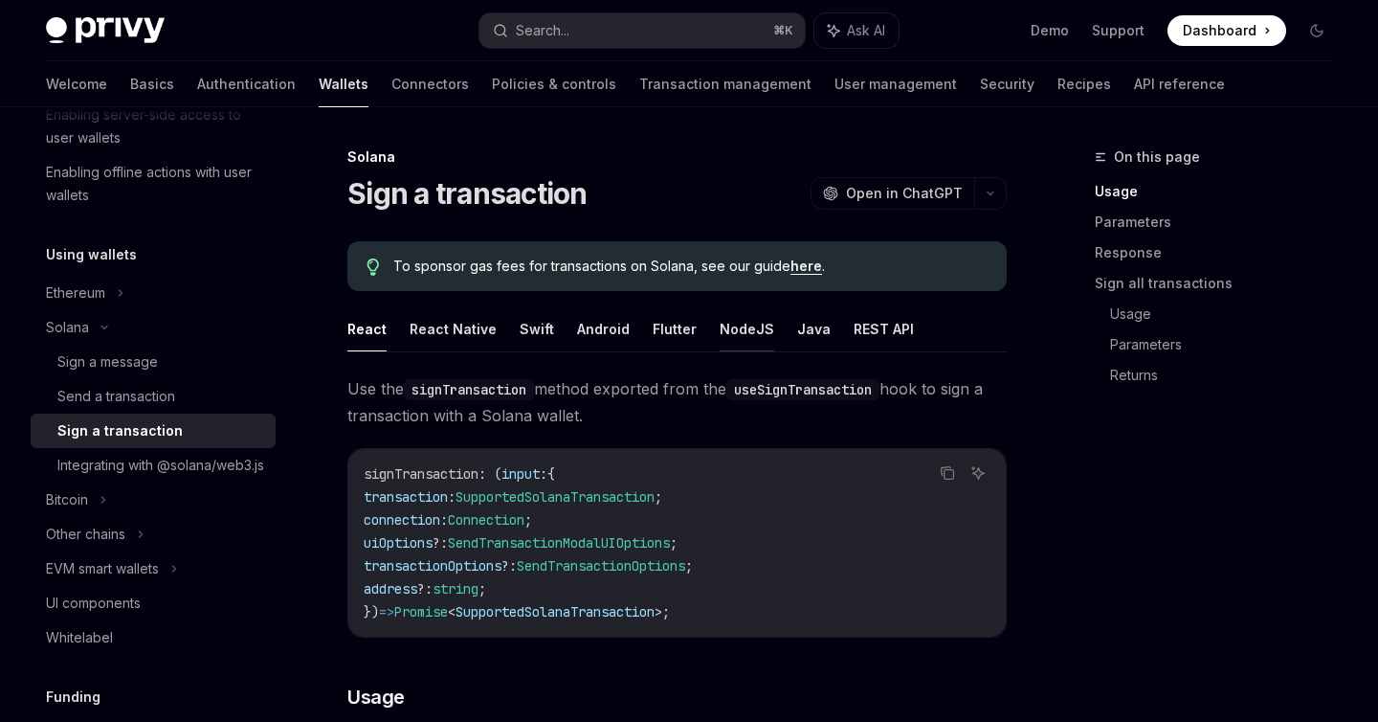
click at [733, 336] on button "NodeJS" at bounding box center [747, 328] width 55 height 45
type textarea "*"
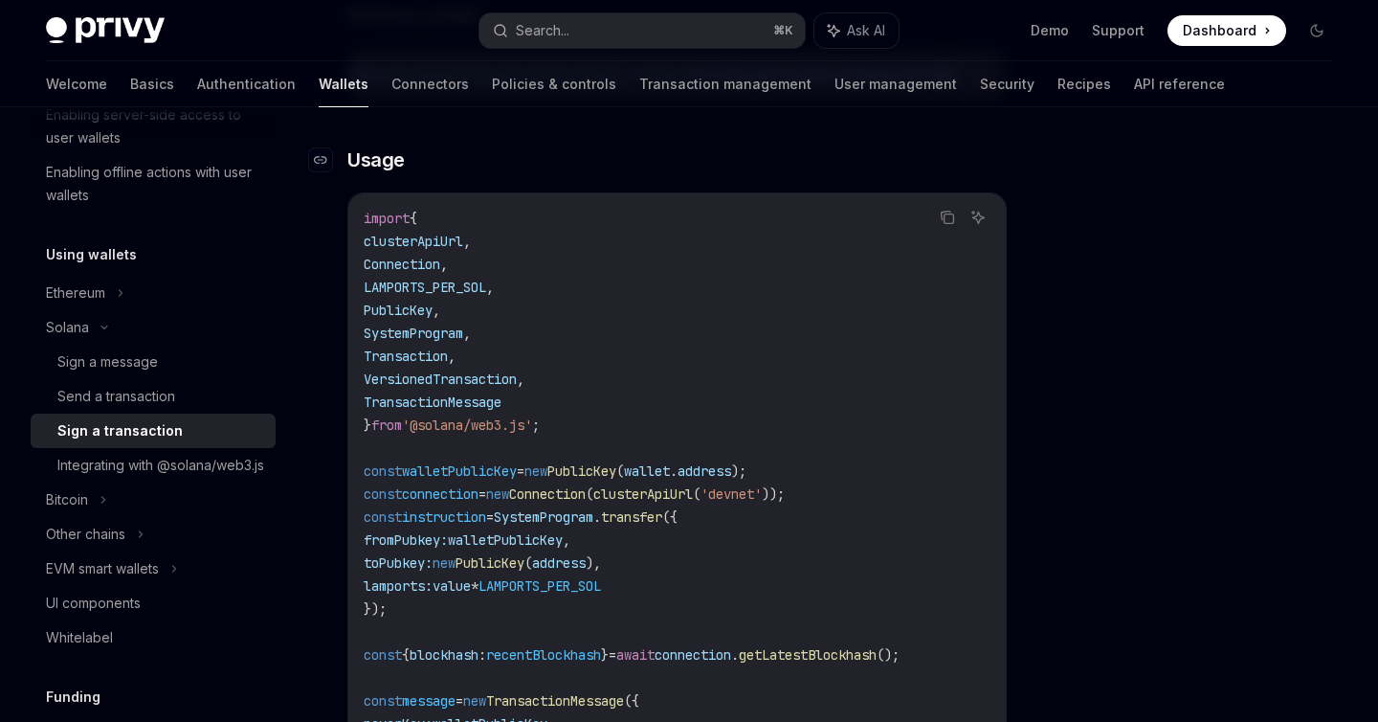
scroll to position [423, 0]
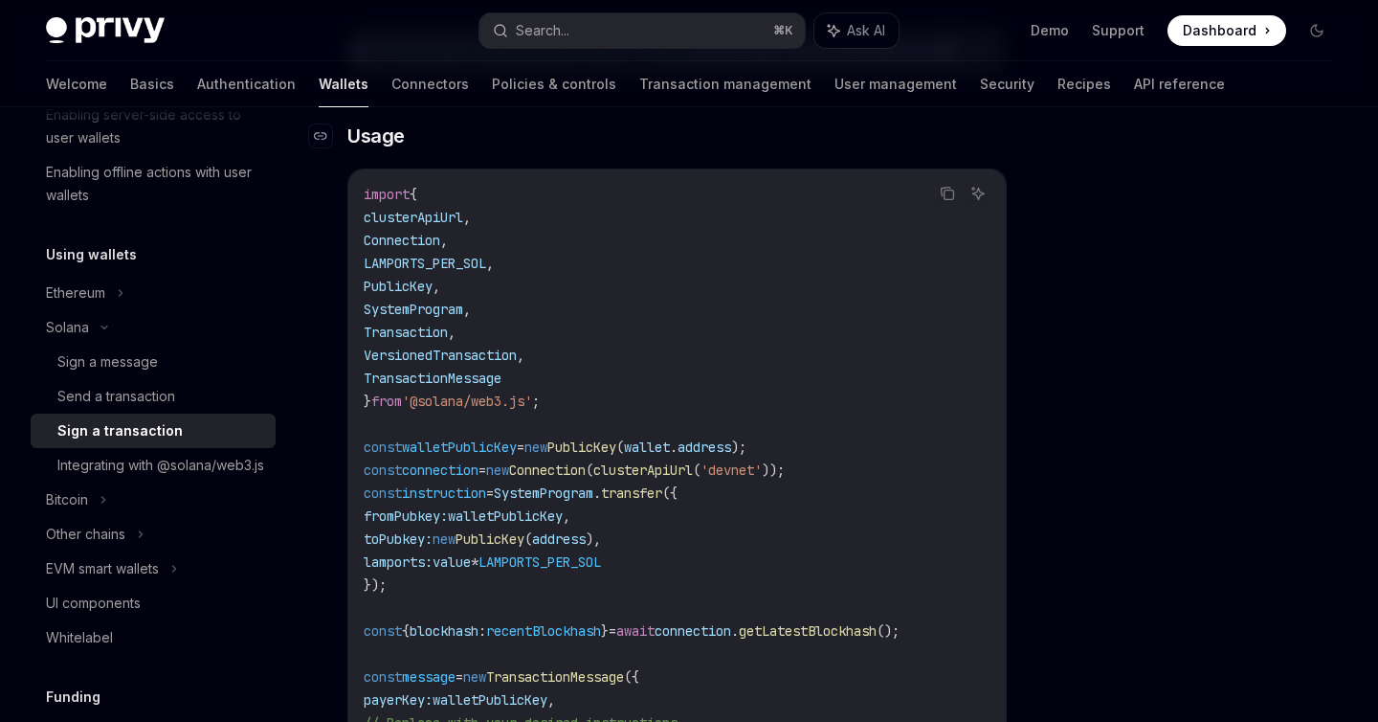
click at [781, 149] on h3 "​ Usage" at bounding box center [676, 135] width 659 height 27
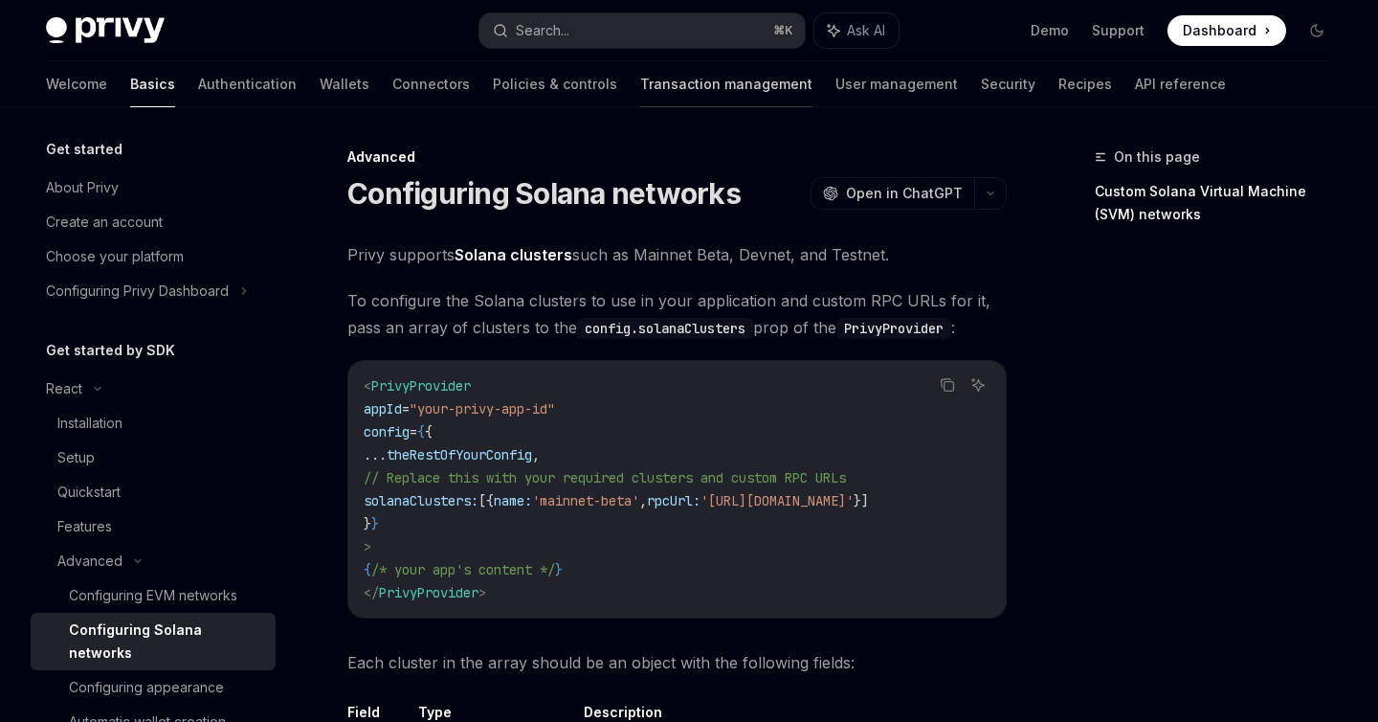
click at [640, 85] on link "Transaction management" at bounding box center [726, 84] width 172 height 46
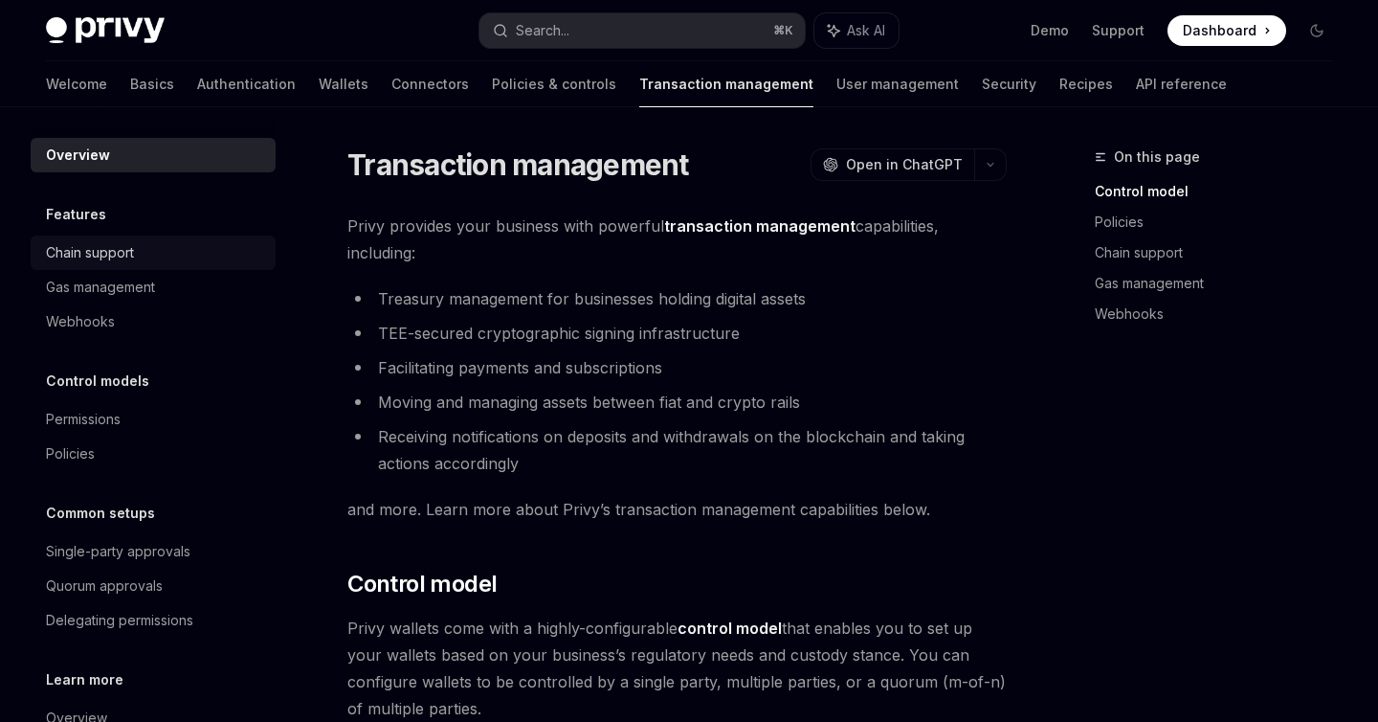
click at [147, 250] on div "Chain support" at bounding box center [155, 252] width 218 height 23
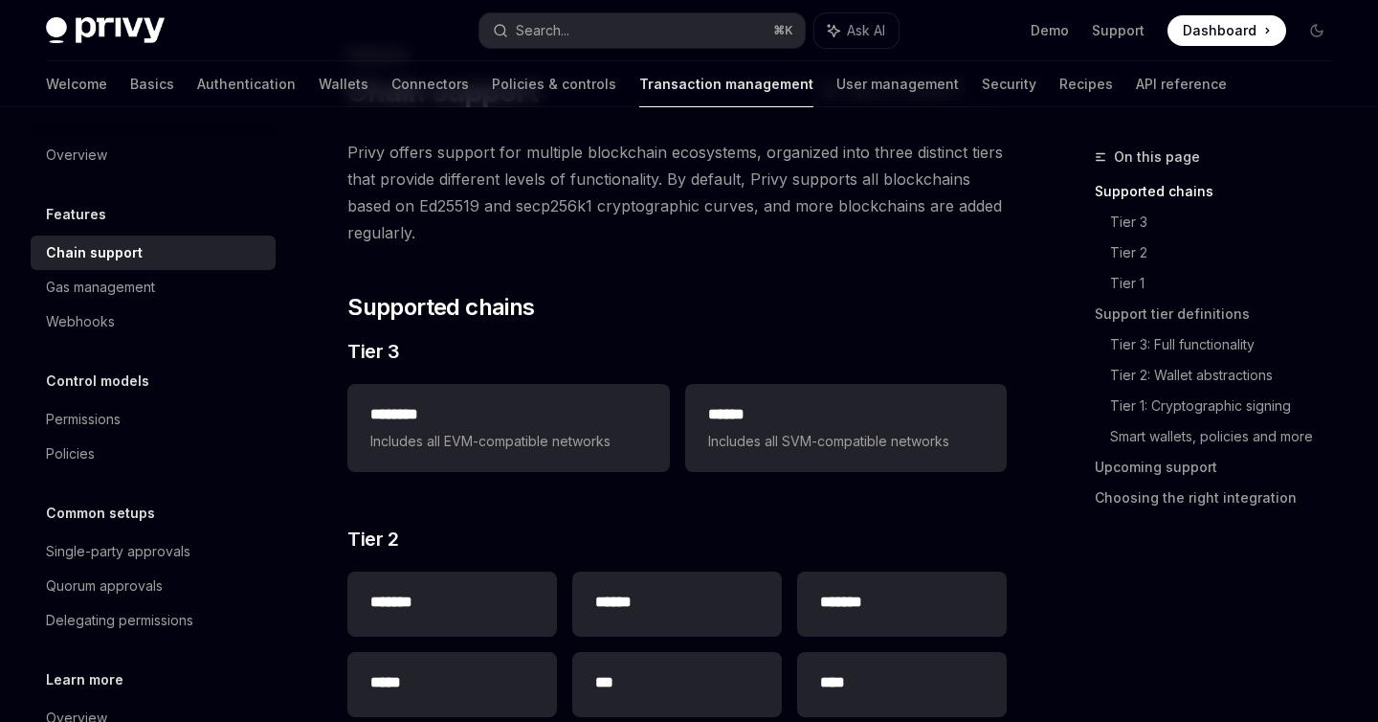
scroll to position [146, 0]
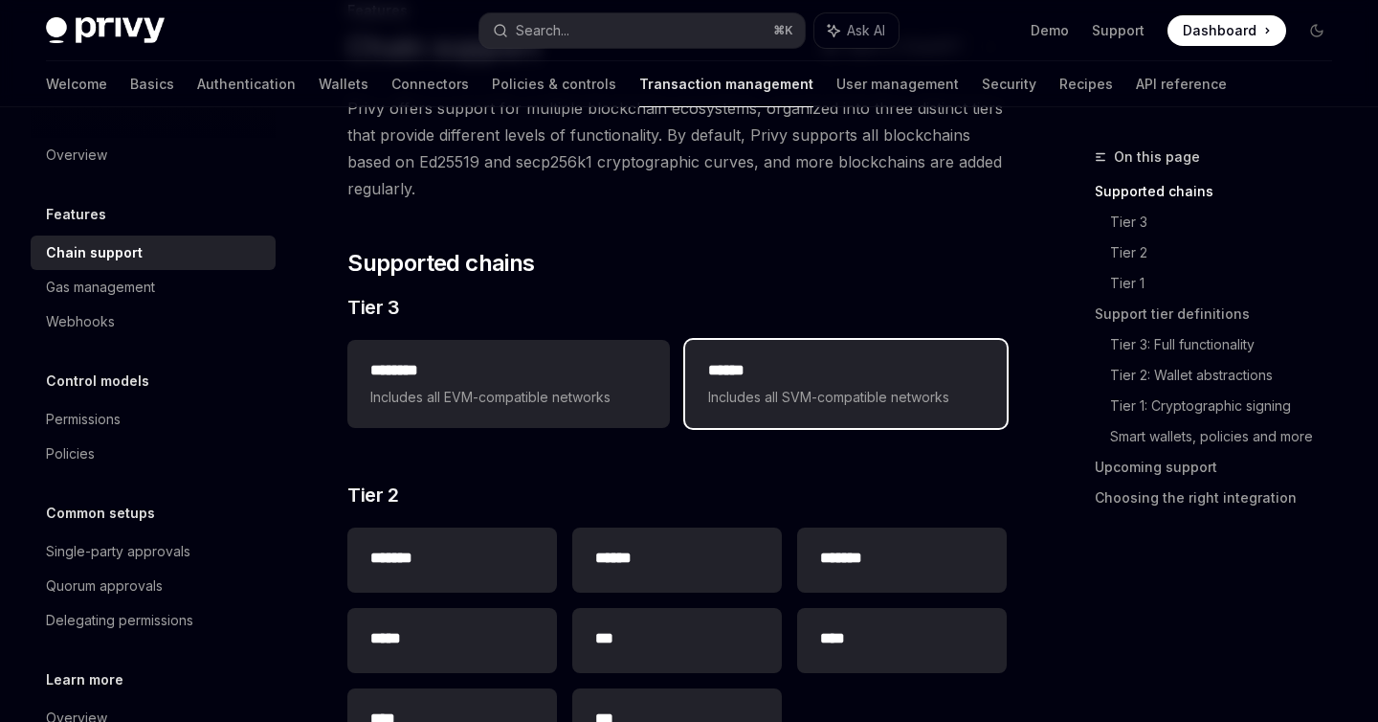
click at [723, 393] on span "Includes all SVM-compatible networks" at bounding box center [846, 397] width 276 height 23
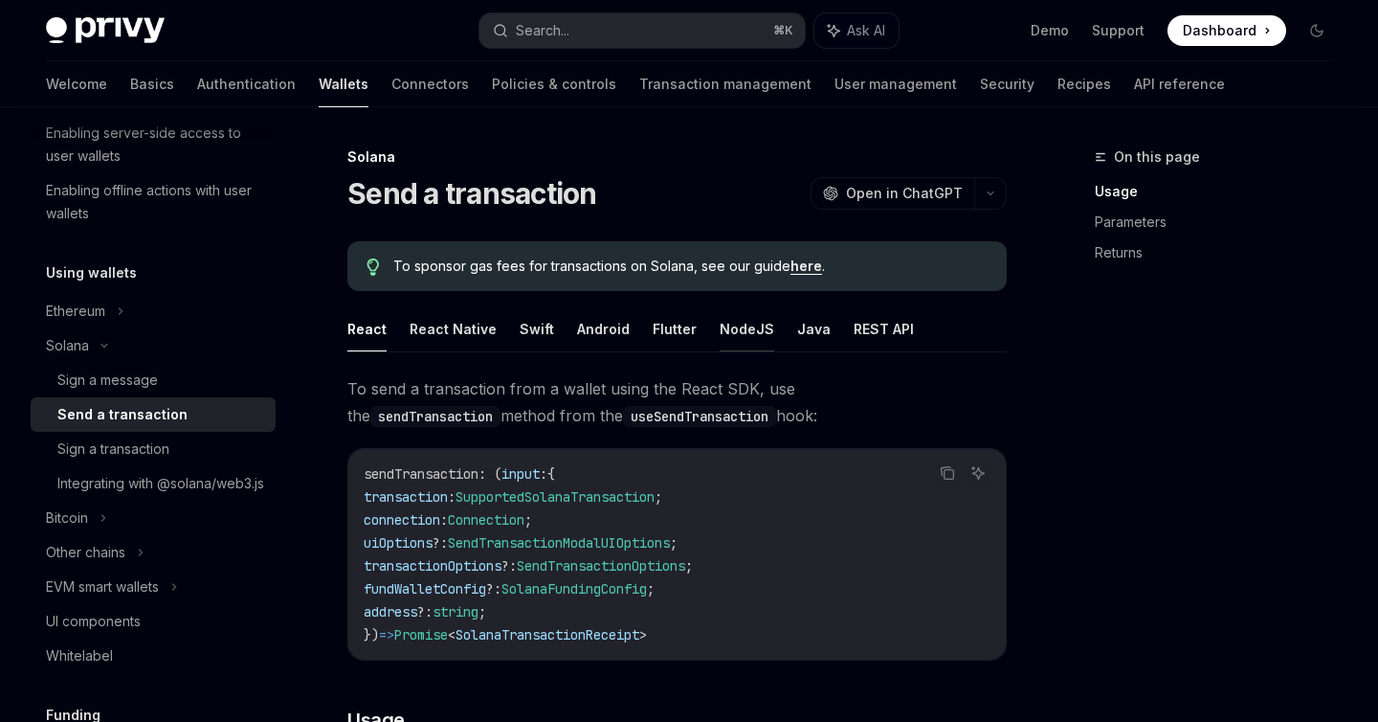
click at [741, 328] on button "NodeJS" at bounding box center [747, 328] width 55 height 45
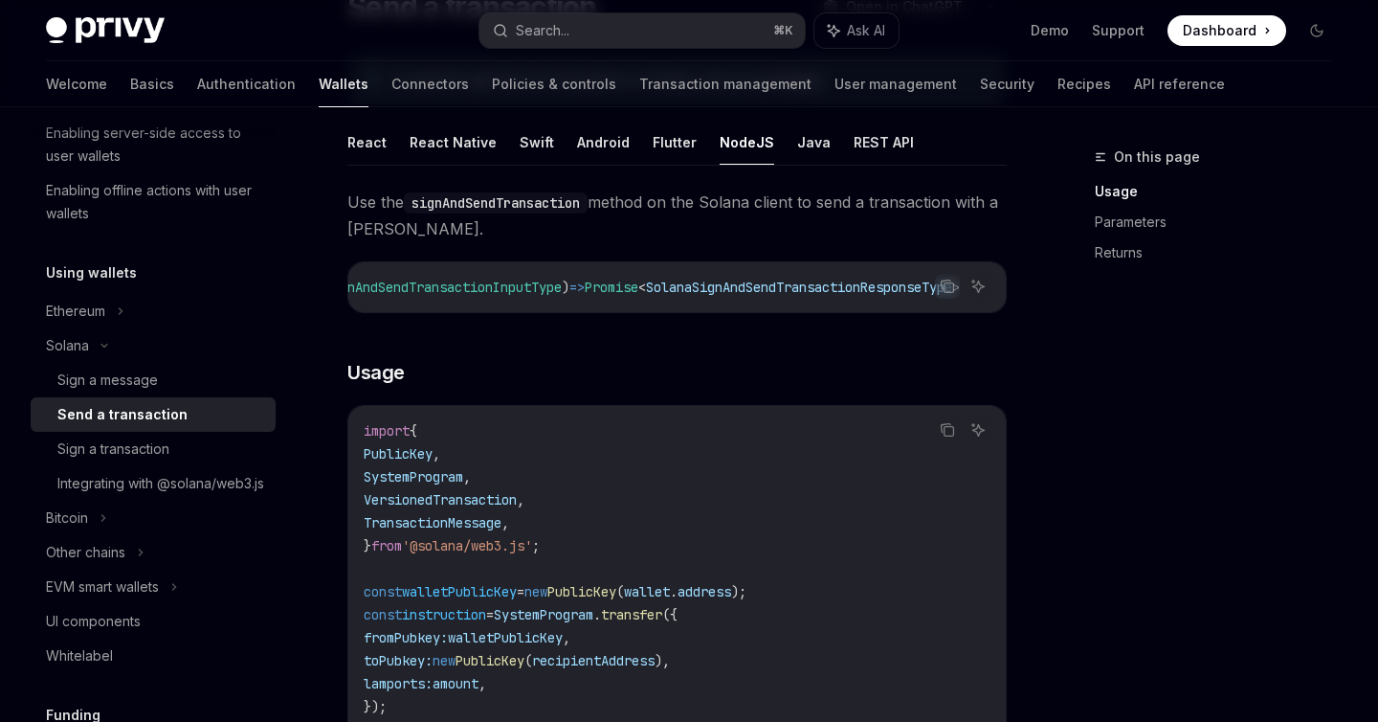
scroll to position [68, 0]
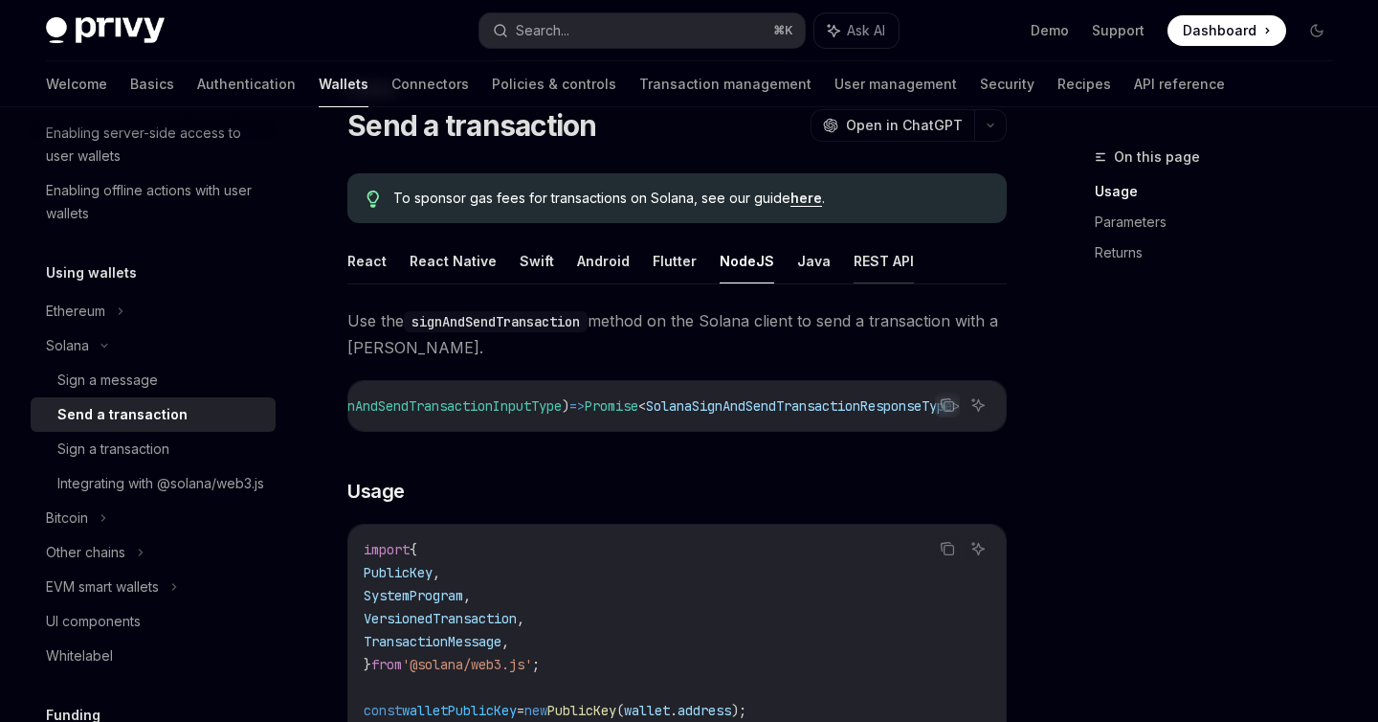
click at [879, 277] on button "REST API" at bounding box center [884, 260] width 60 height 45
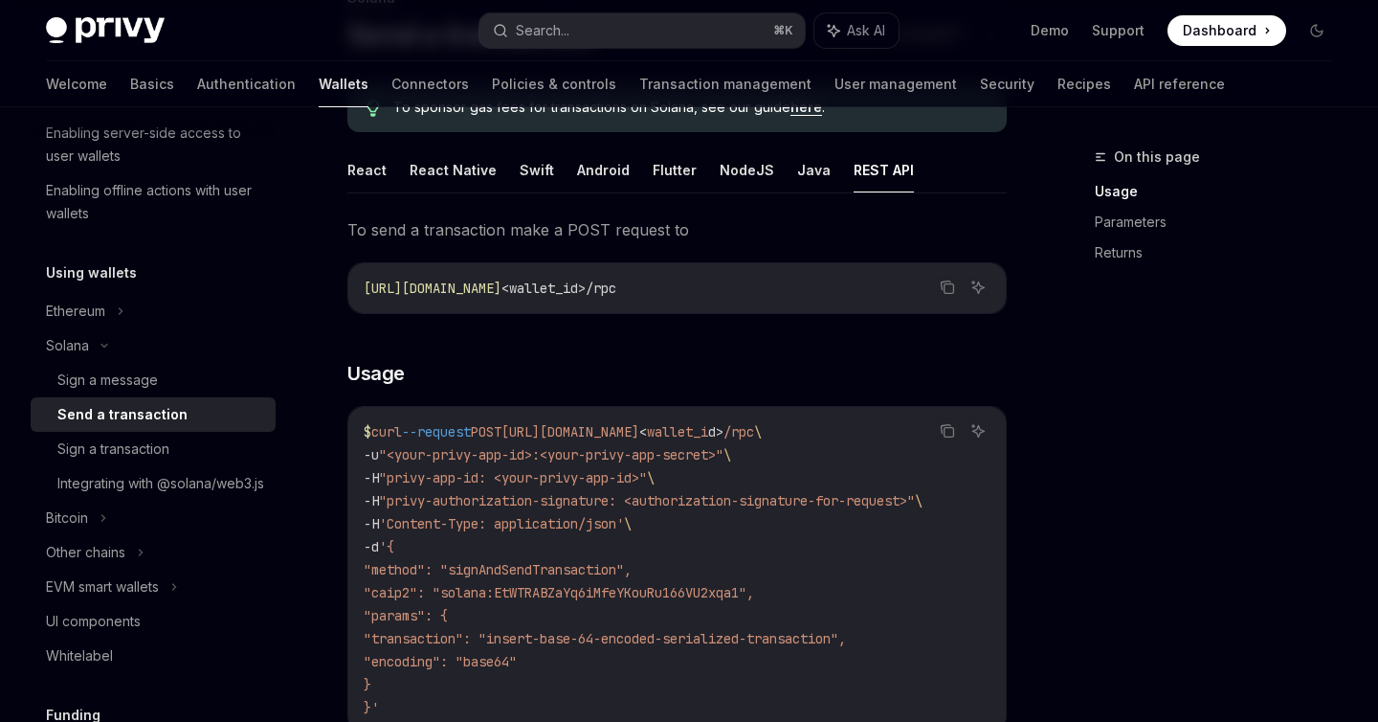
scroll to position [103, 0]
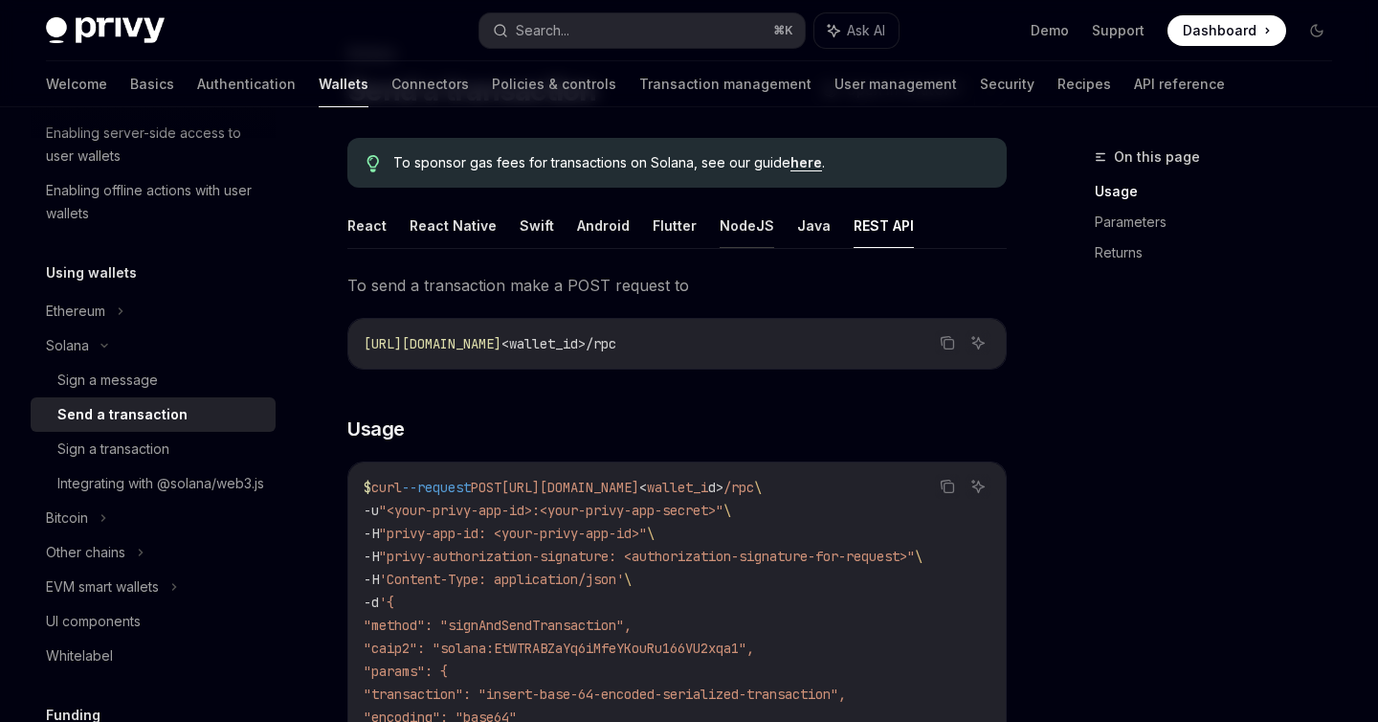
click at [737, 241] on button "NodeJS" at bounding box center [747, 225] width 55 height 45
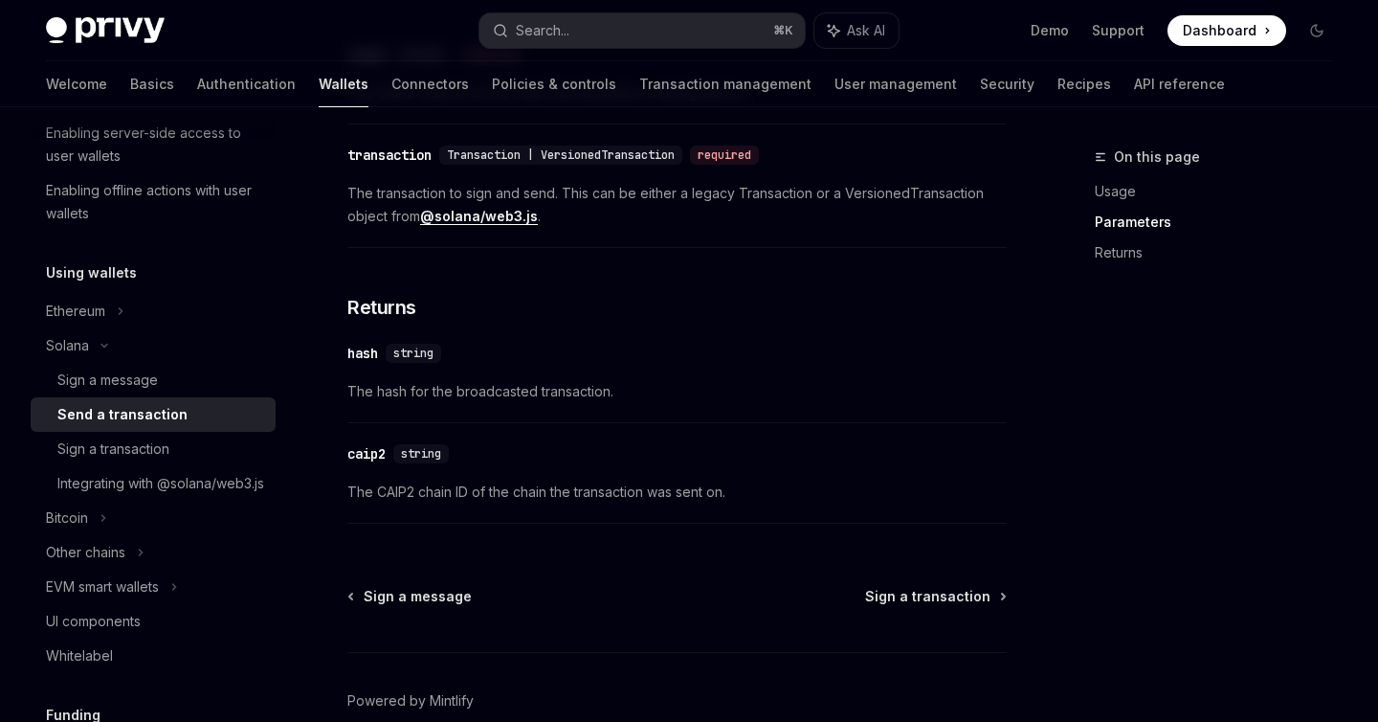
scroll to position [1502, 0]
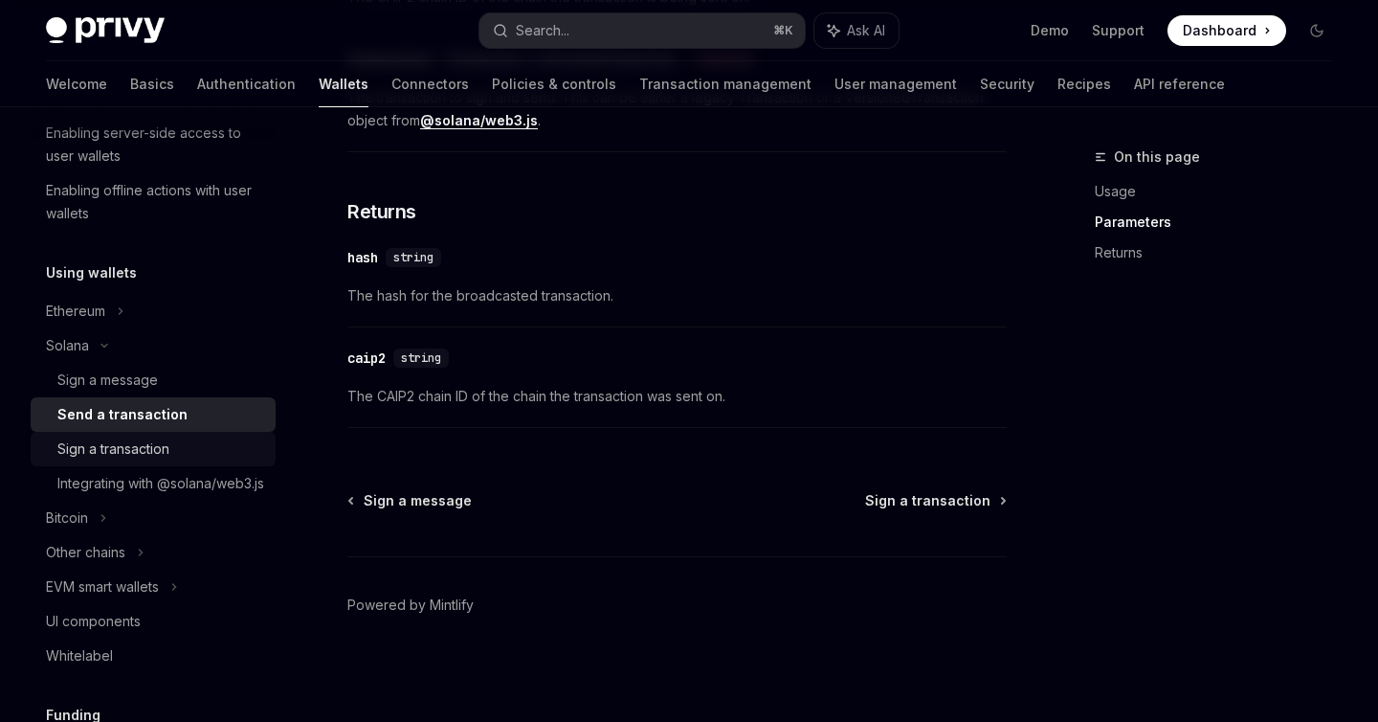
click at [131, 457] on div "Sign a transaction" at bounding box center [113, 448] width 112 height 23
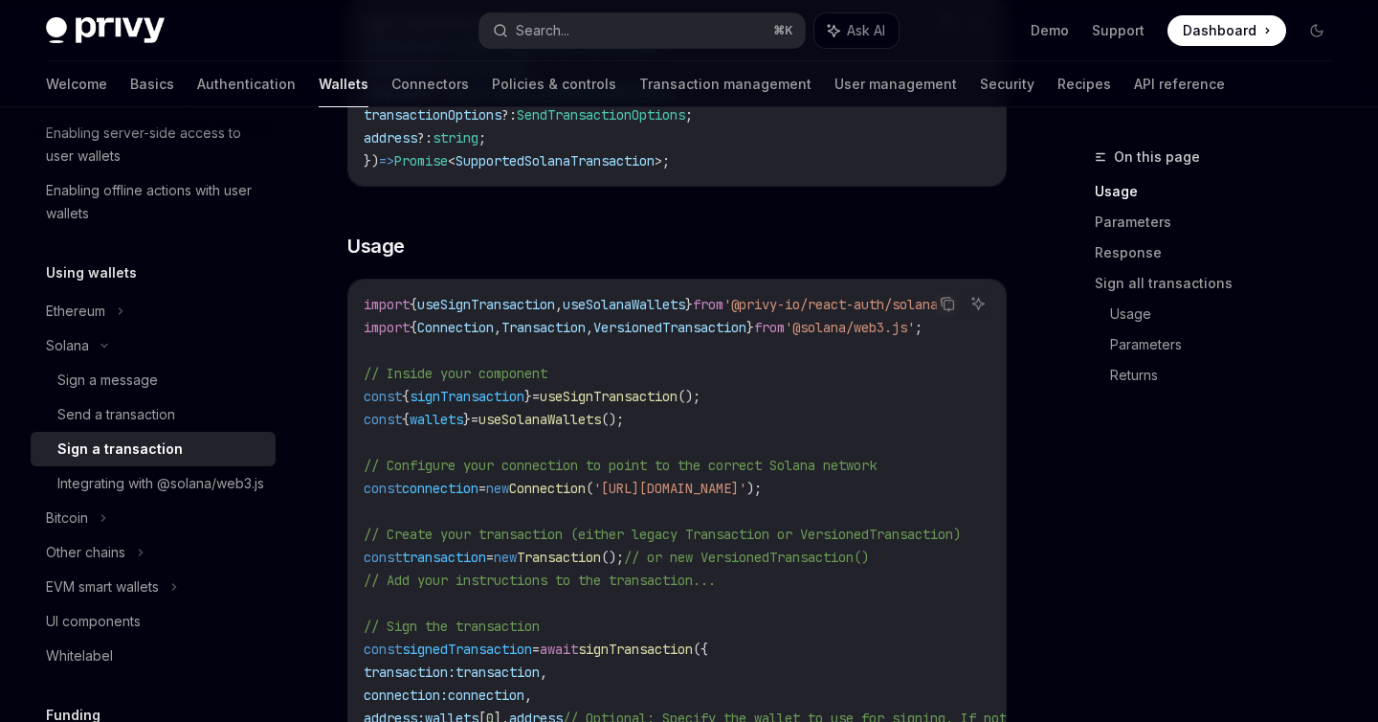
scroll to position [275, 0]
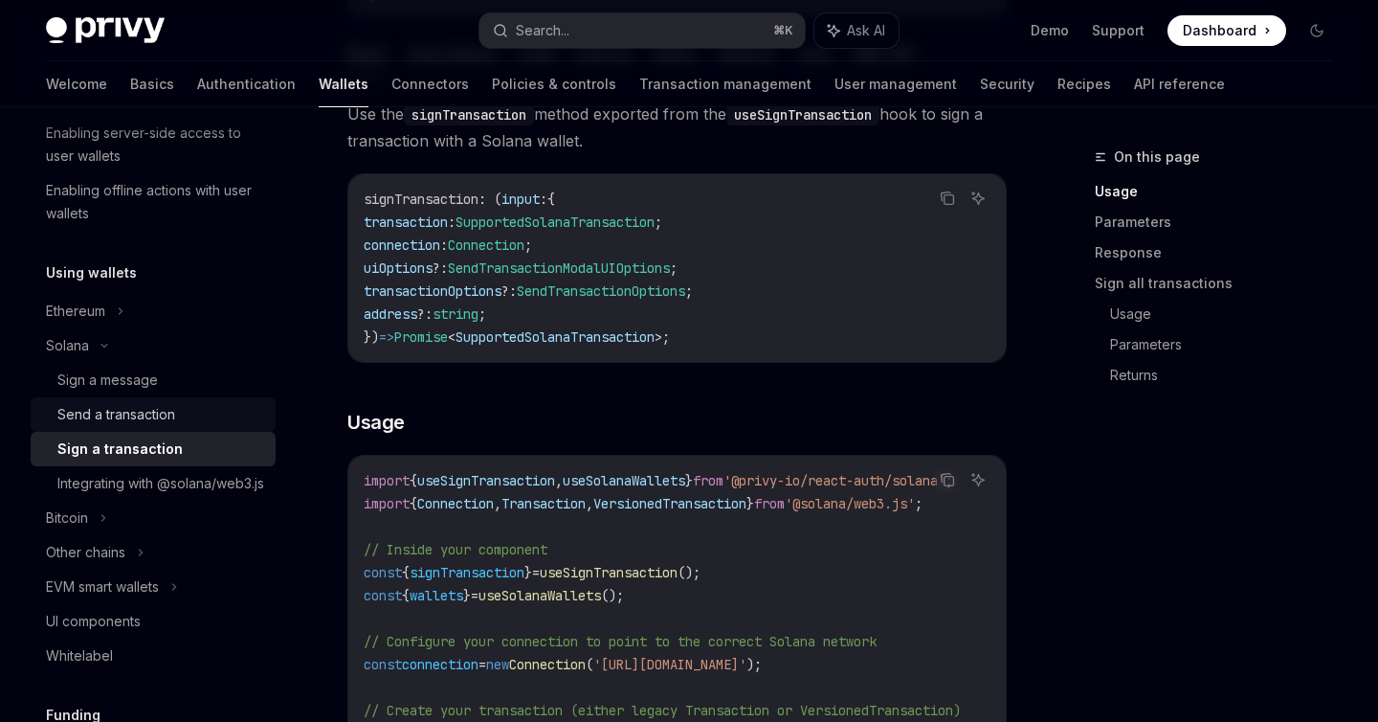
click at [176, 419] on div "Send a transaction" at bounding box center [160, 414] width 207 height 23
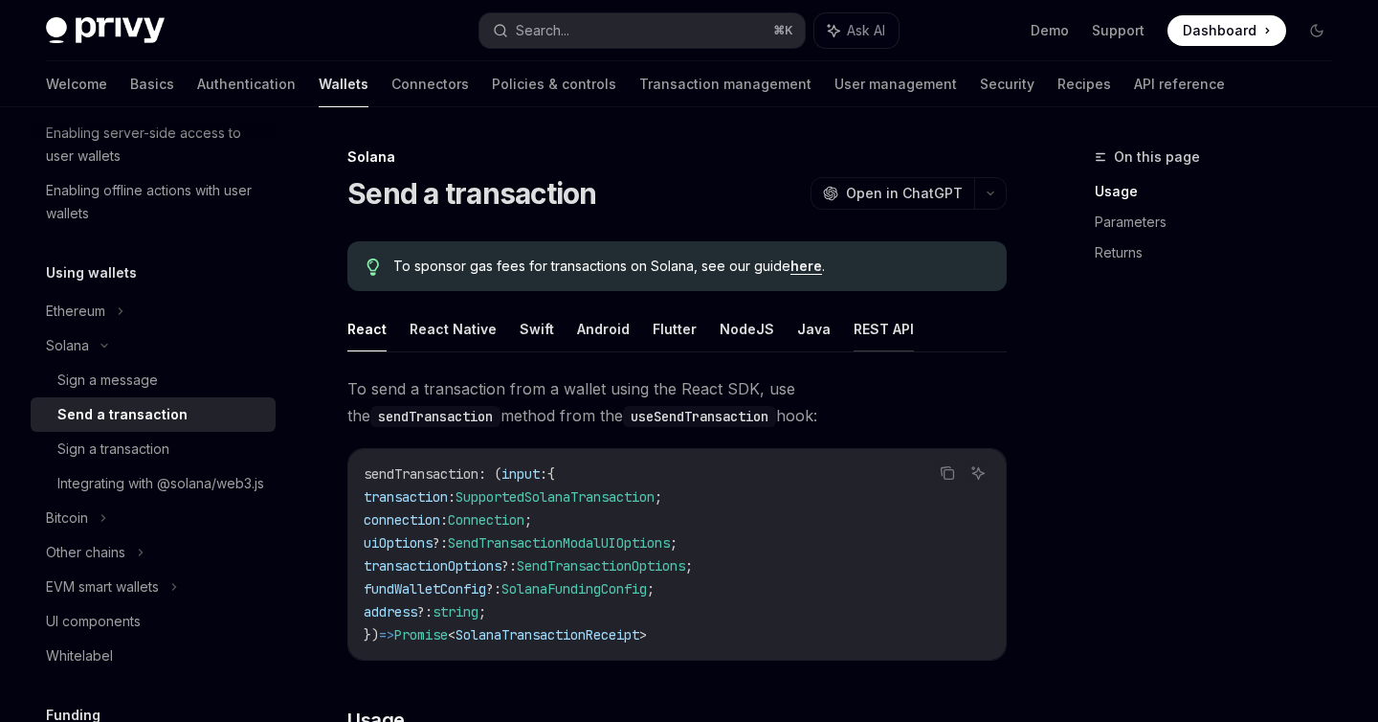
click at [876, 338] on button "REST API" at bounding box center [884, 328] width 60 height 45
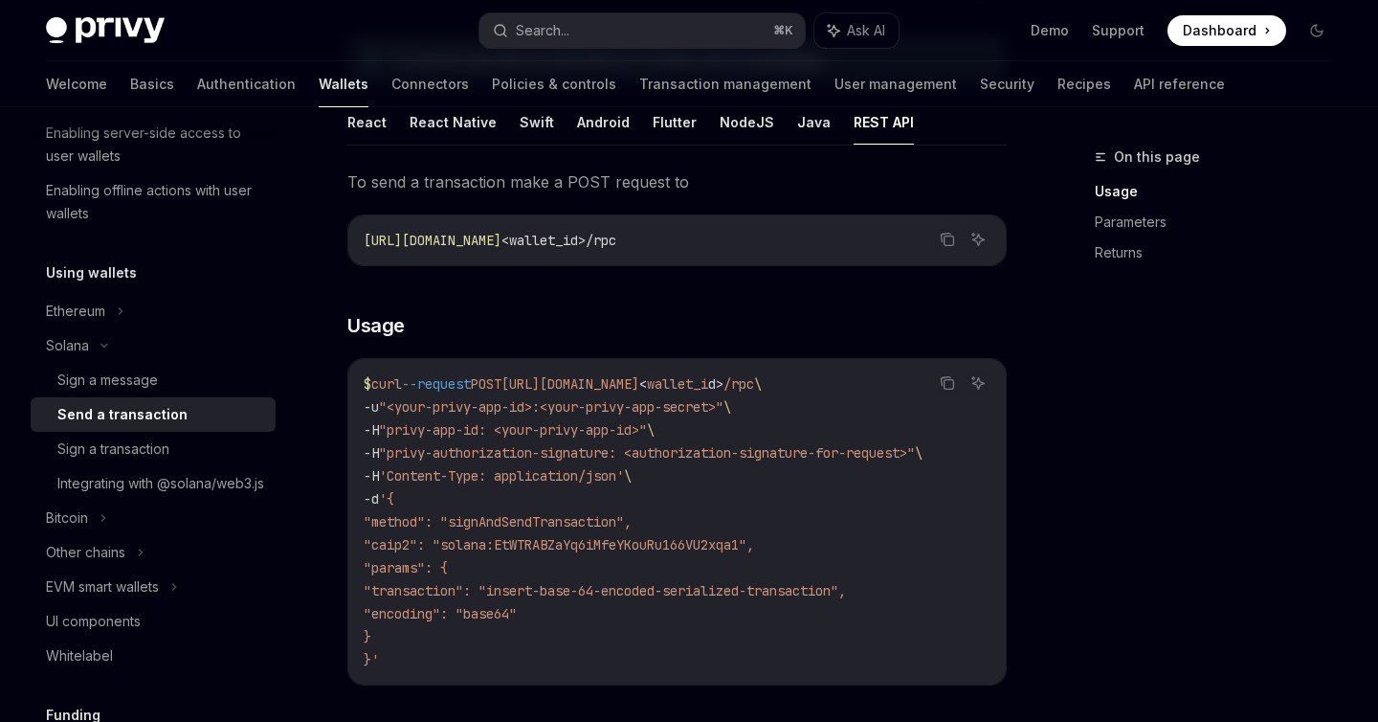
scroll to position [211, 0]
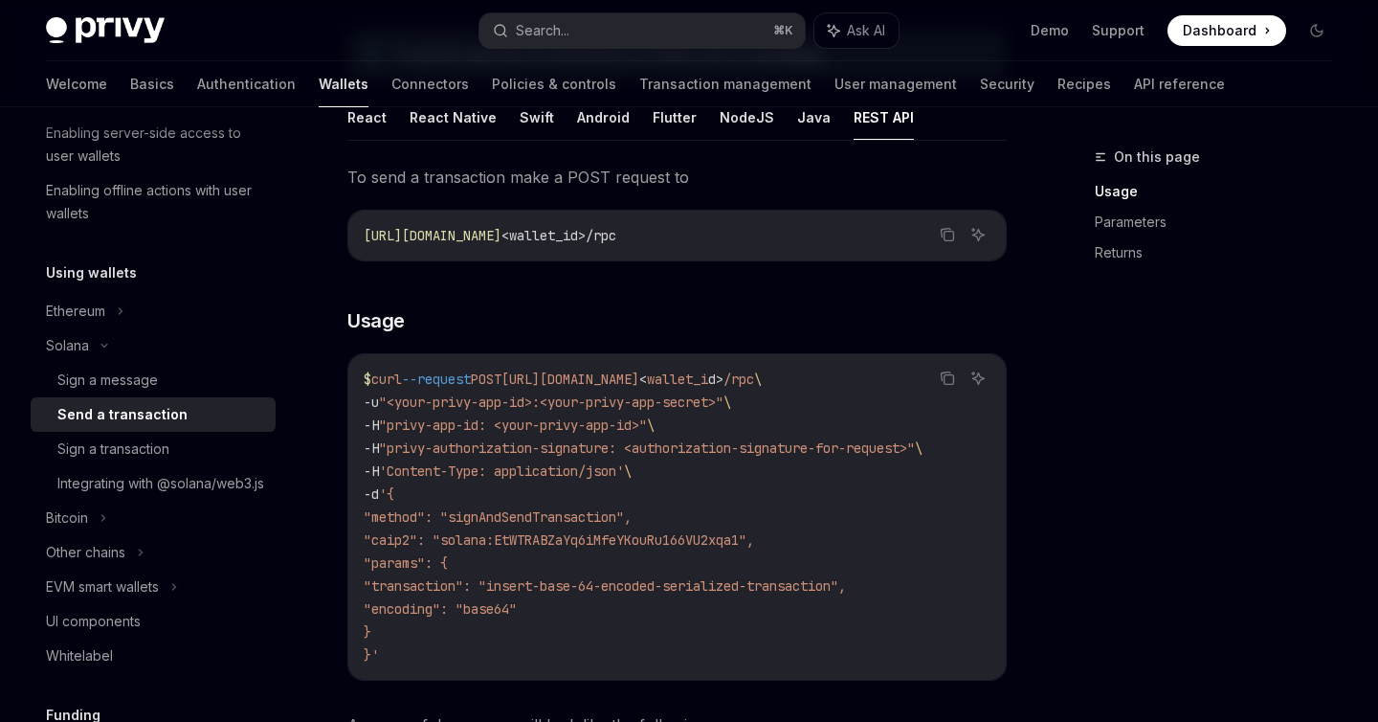
click at [1129, 483] on div "On this page Usage Parameters Returns" at bounding box center [1201, 433] width 291 height 576
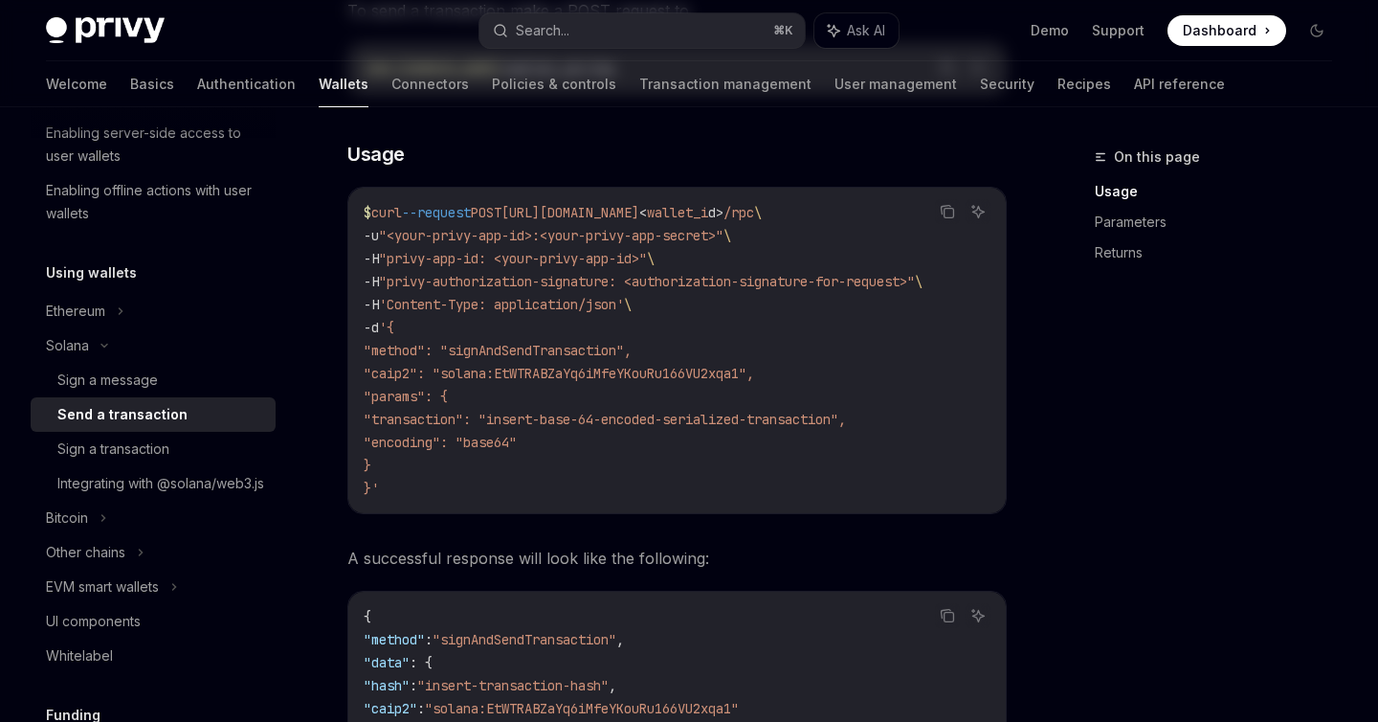
scroll to position [14, 0]
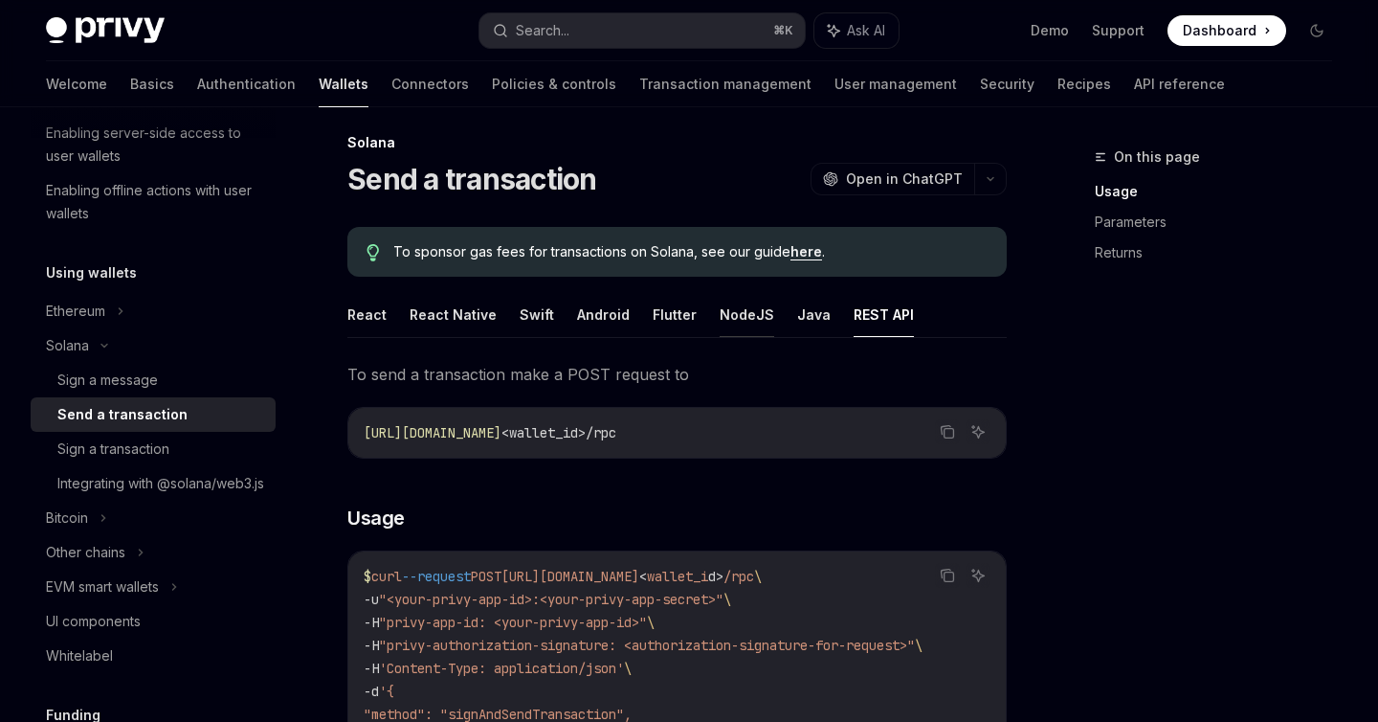
click at [729, 315] on button "NodeJS" at bounding box center [747, 314] width 55 height 45
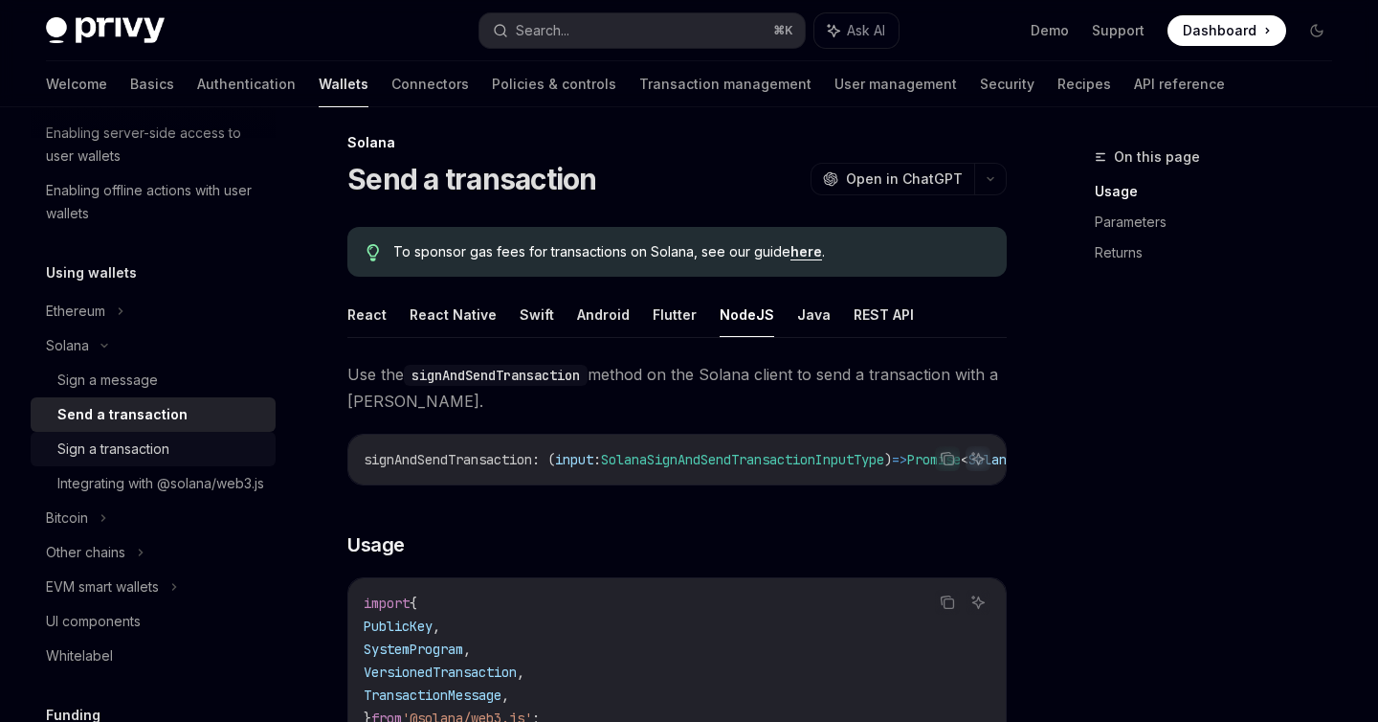
click at [126, 446] on div "Sign a transaction" at bounding box center [113, 448] width 112 height 23
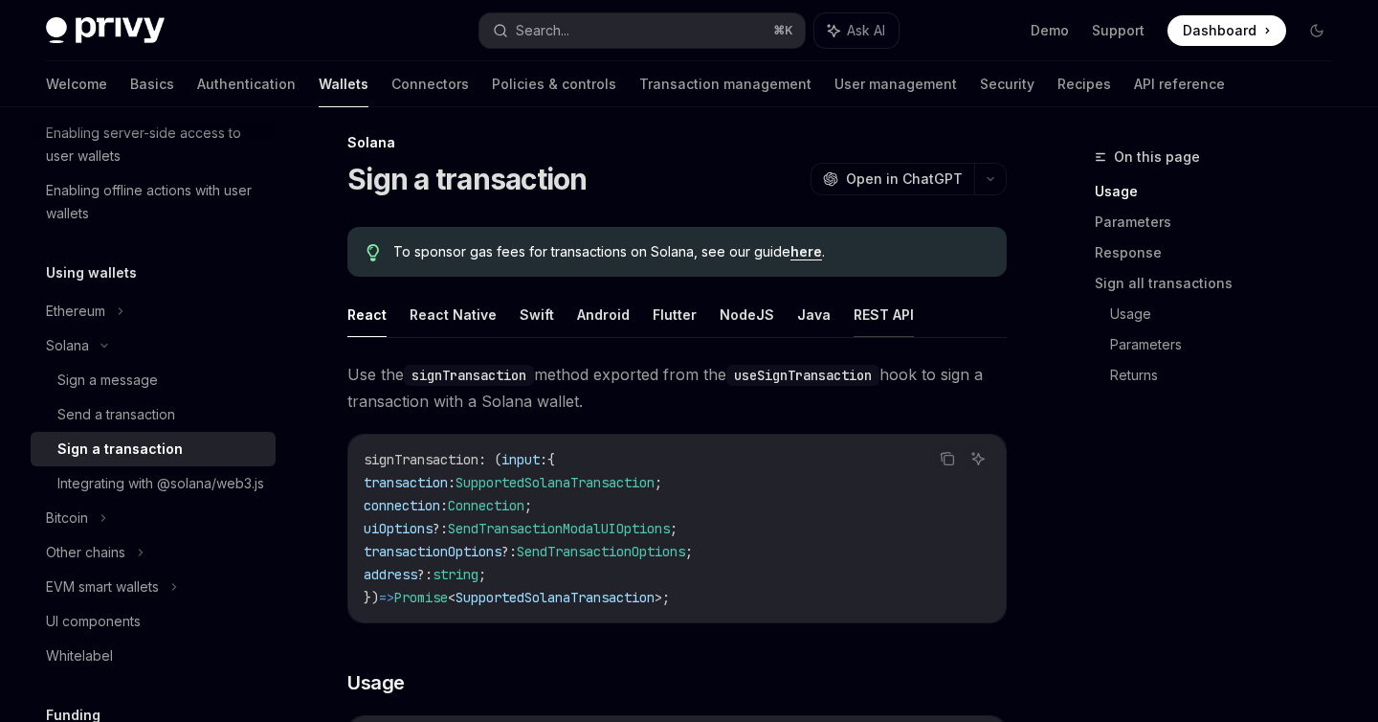
click at [870, 332] on button "REST API" at bounding box center [884, 314] width 60 height 45
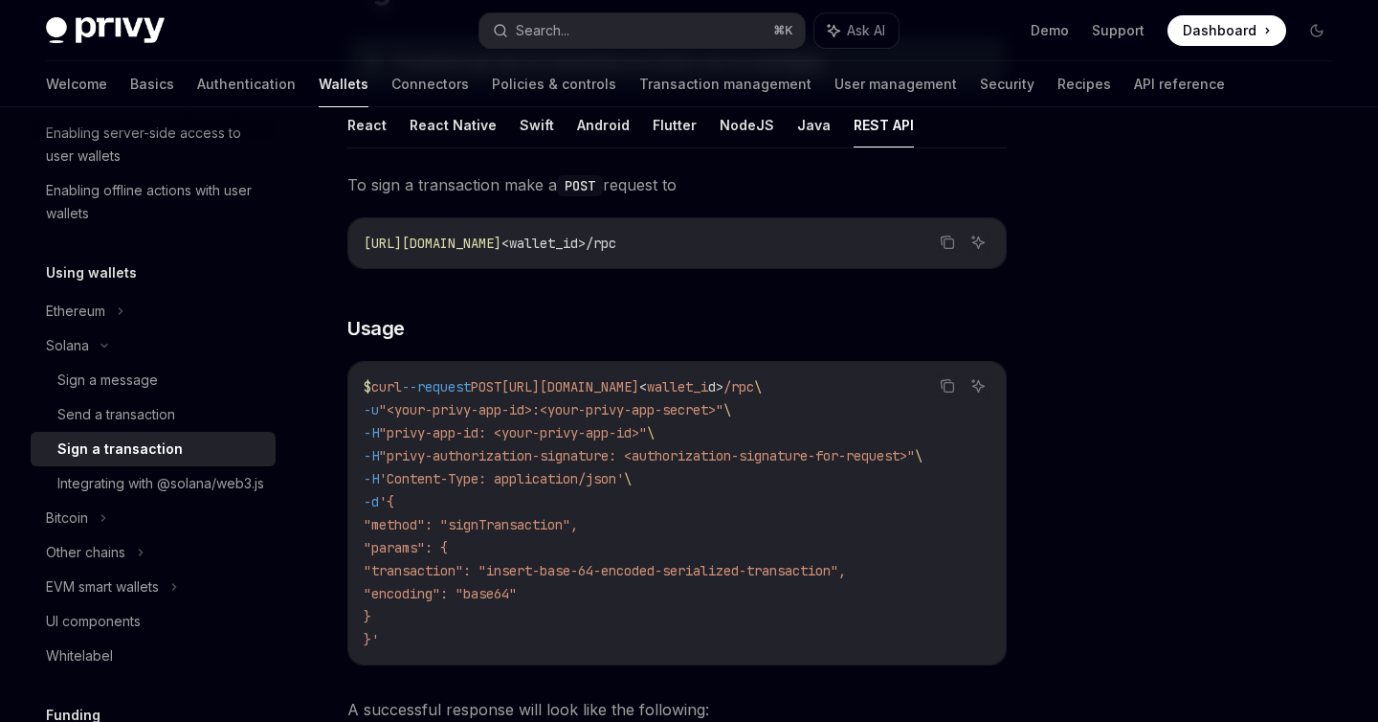
scroll to position [208, 0]
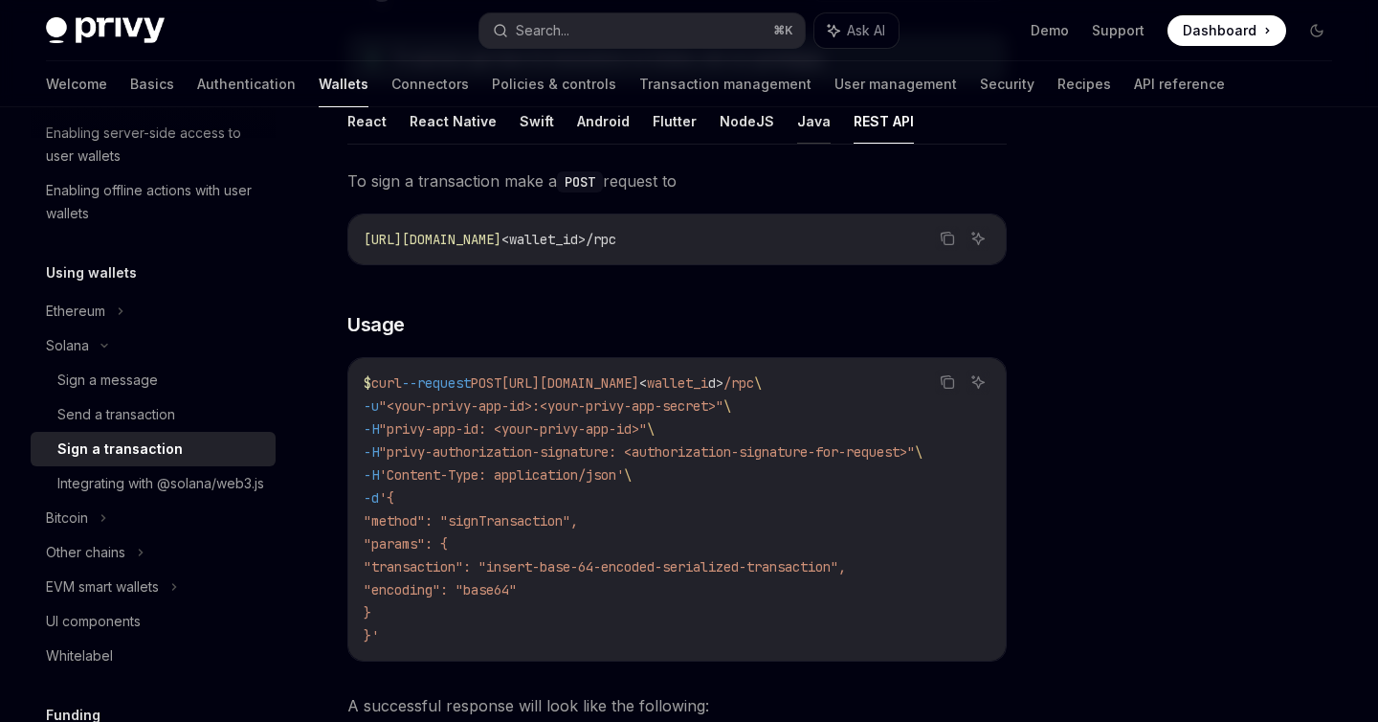
click at [797, 117] on button "Java" at bounding box center [813, 121] width 33 height 45
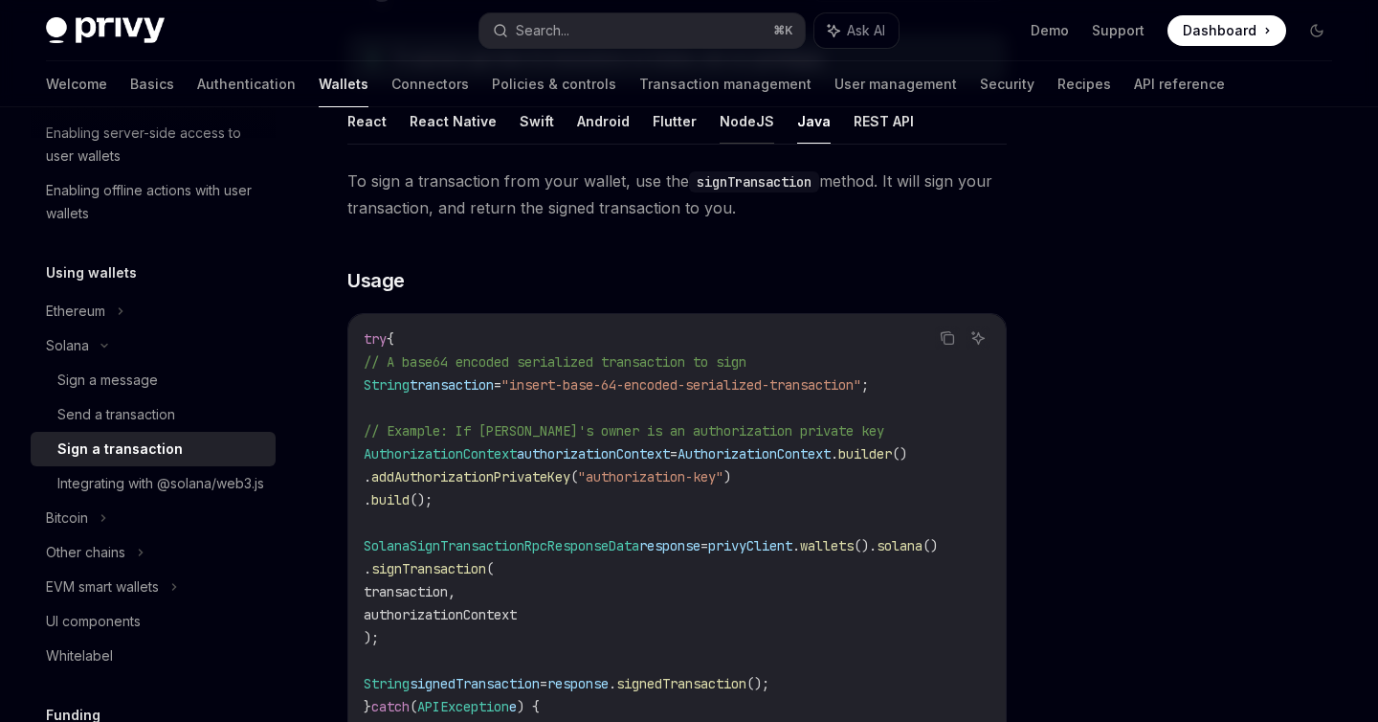
click at [728, 125] on button "NodeJS" at bounding box center [747, 121] width 55 height 45
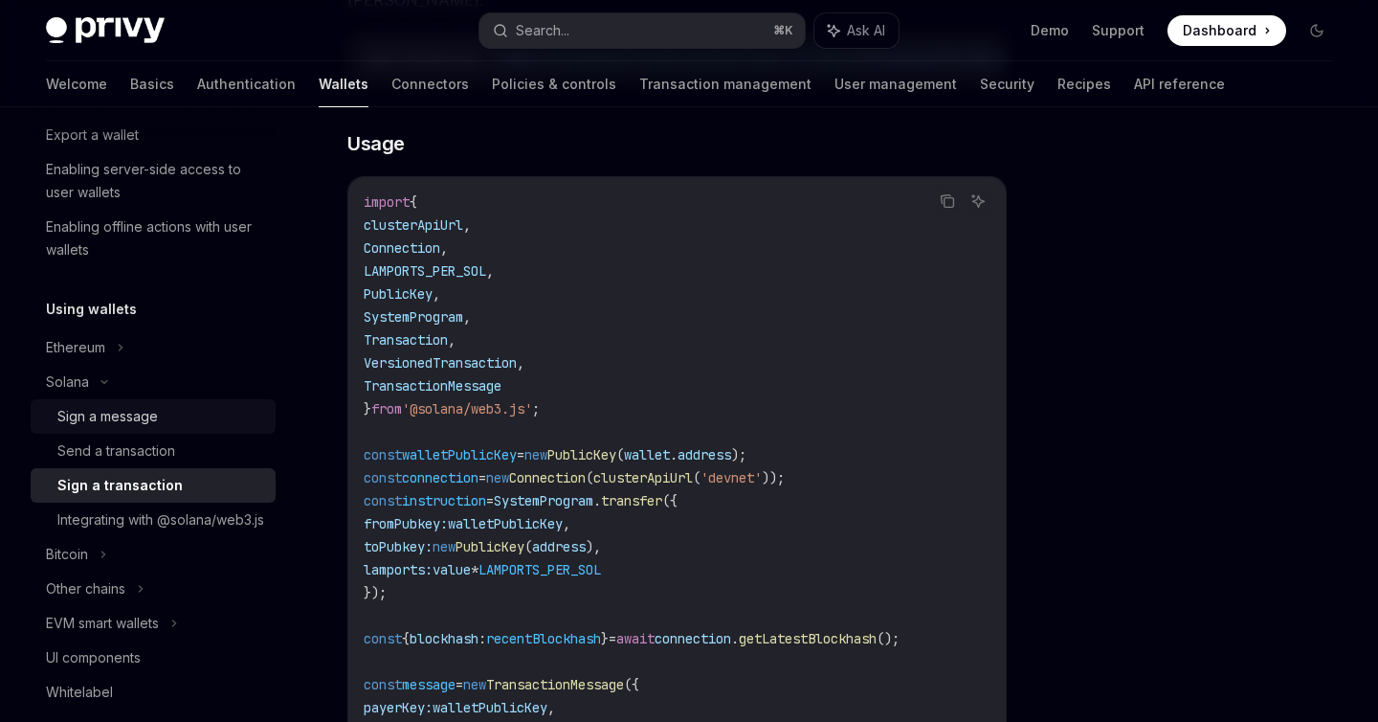
scroll to position [278, 0]
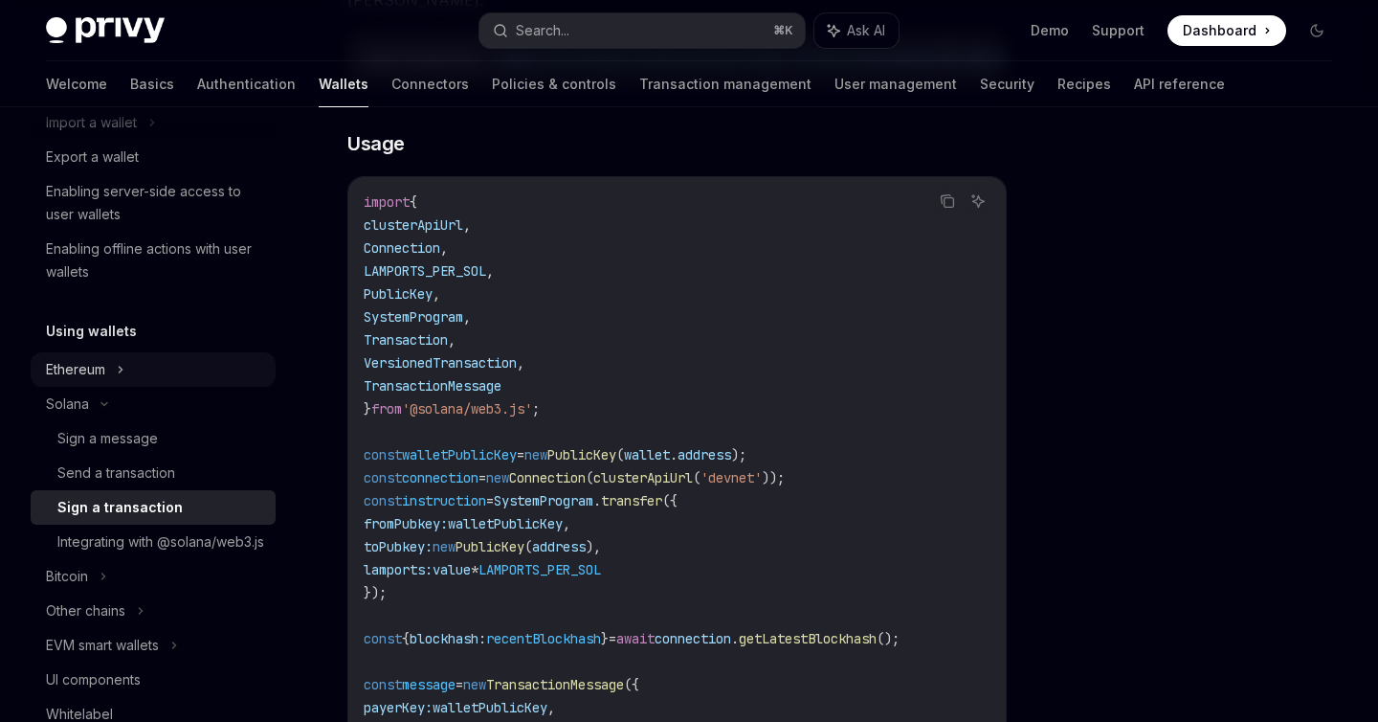
click at [132, 36] on div "Ethereum" at bounding box center [153, 19] width 245 height 34
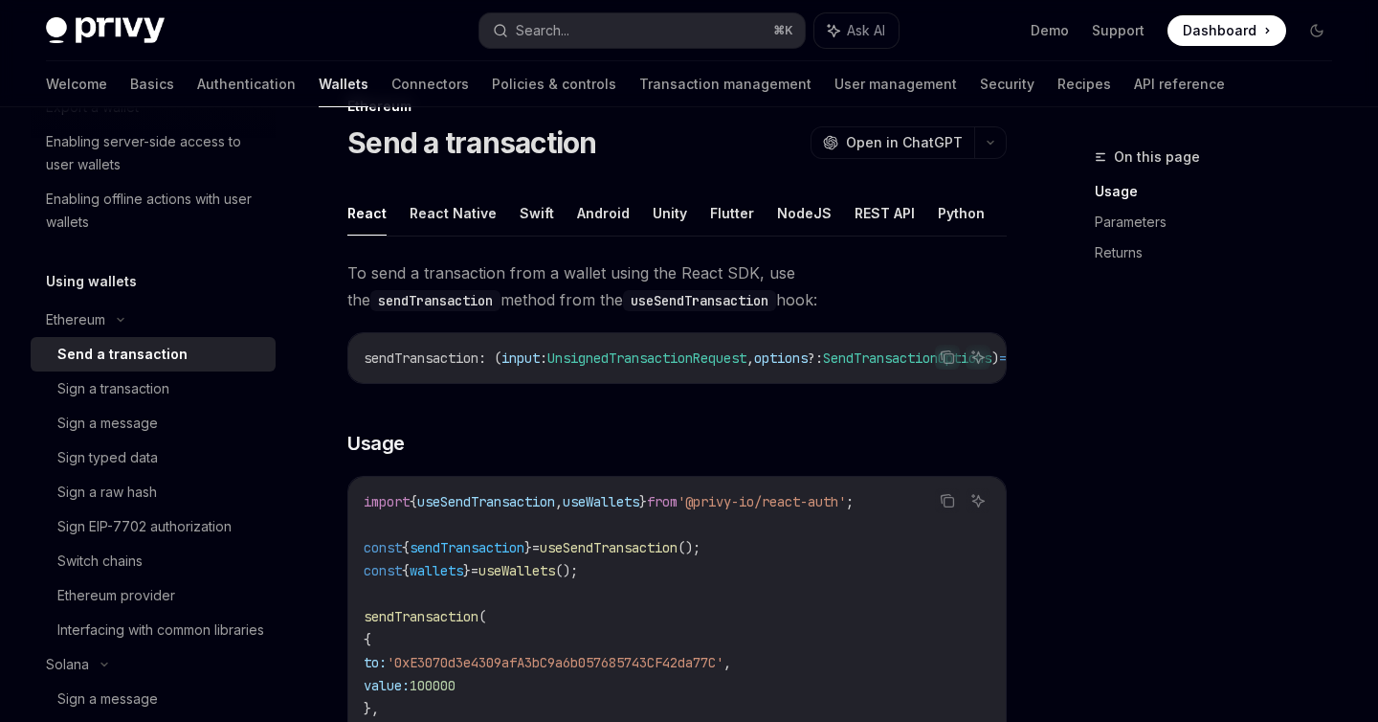
scroll to position [0, 14]
click at [782, 215] on button "NodeJS" at bounding box center [790, 212] width 55 height 45
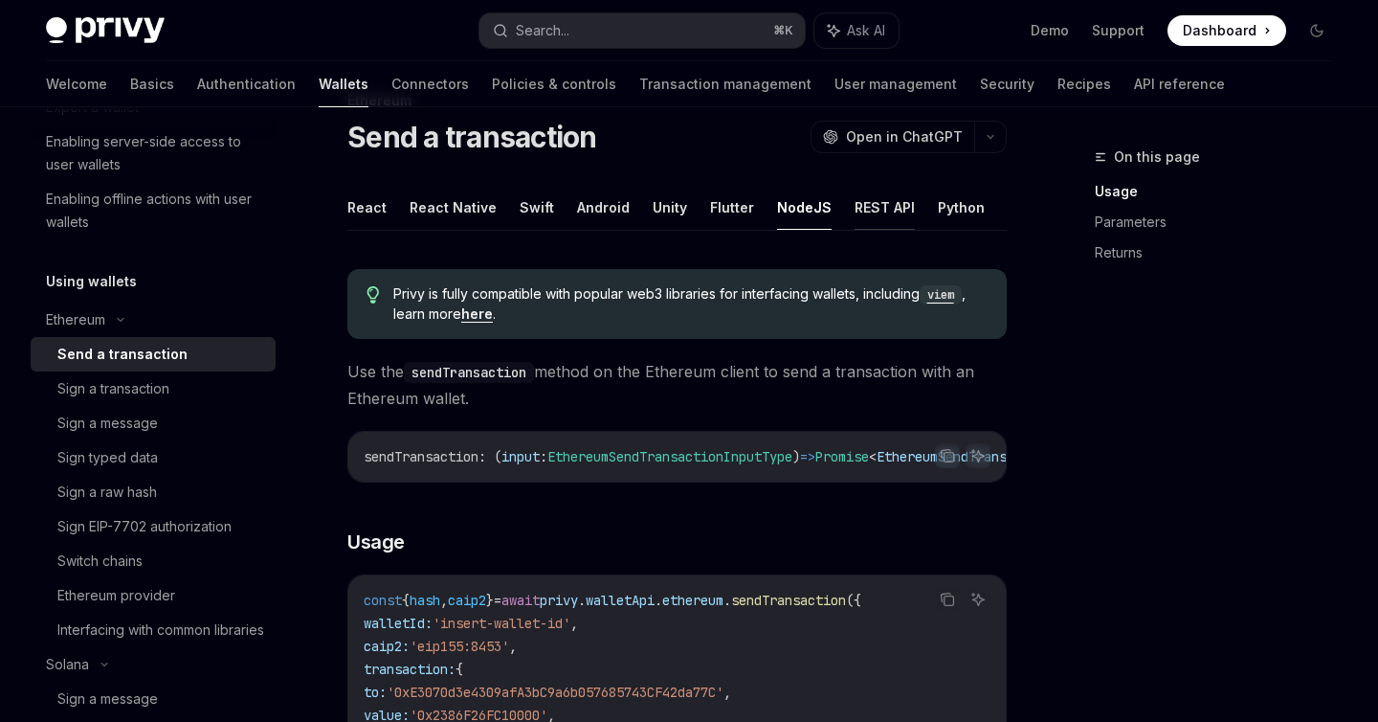
scroll to position [0, 14]
click at [971, 208] on ul "React React Native Swift Android Unity Flutter NodeJS REST API Python Java" at bounding box center [676, 208] width 659 height 46
click at [993, 208] on button "Java" at bounding box center [1009, 207] width 33 height 45
type textarea "*"
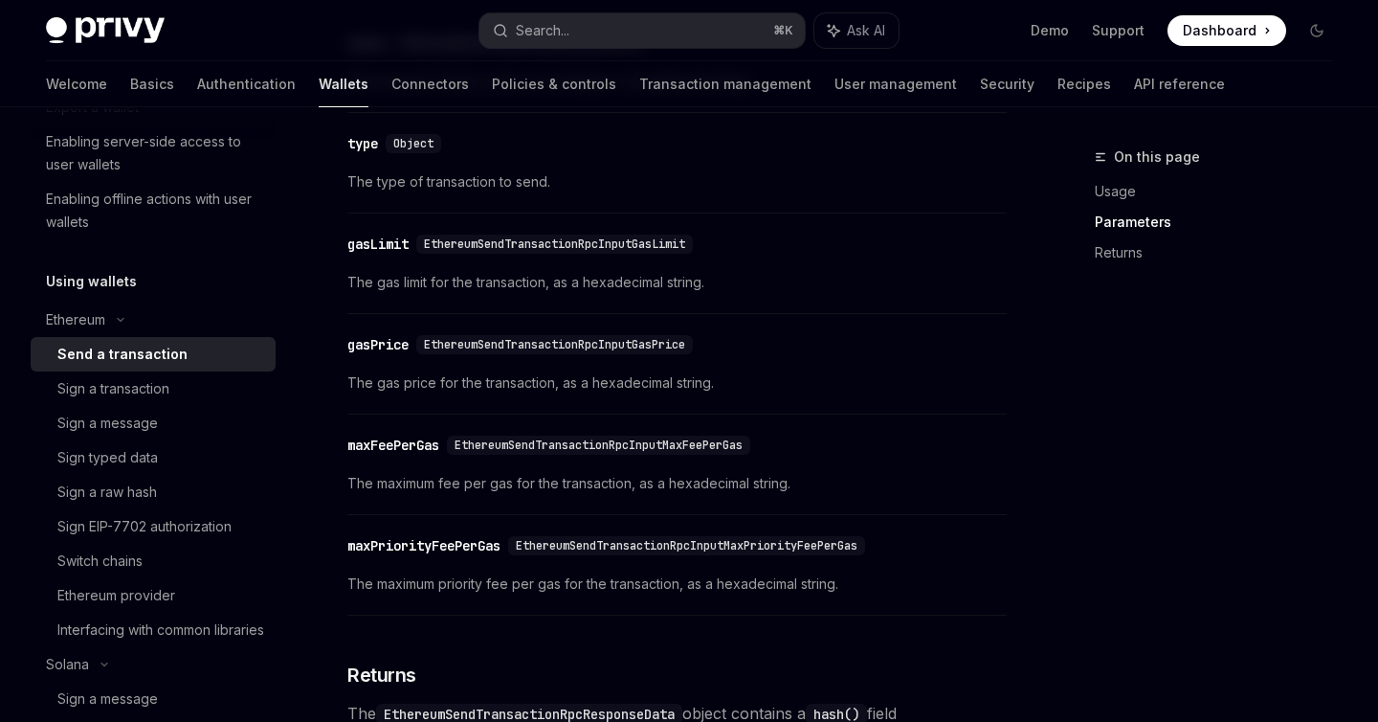
scroll to position [2268, 0]
